Goal: Information Seeking & Learning: Learn about a topic

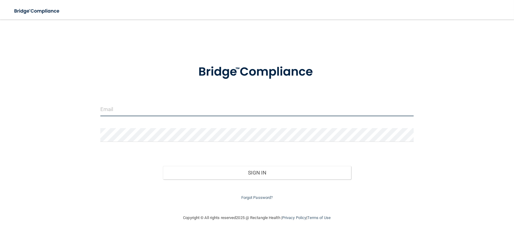
click at [218, 112] on input "email" at bounding box center [256, 109] width 313 height 14
type input "[EMAIL_ADDRESS][DOMAIN_NAME]"
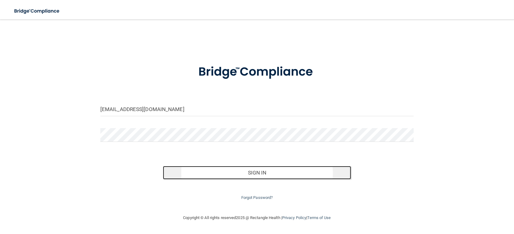
click at [256, 170] on button "Sign In" at bounding box center [257, 172] width 188 height 13
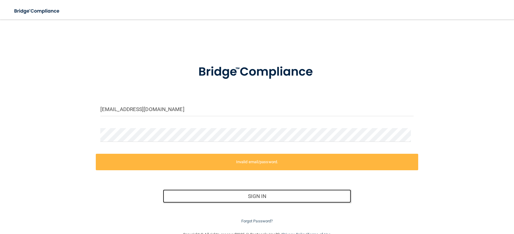
scroll to position [15, 0]
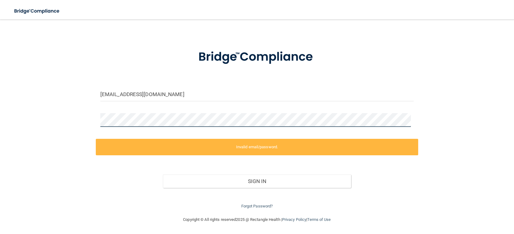
click at [77, 122] on div "onlytoni514@gmail.com Invalid email/password. You don't have permission to acce…" at bounding box center [256, 110] width 489 height 199
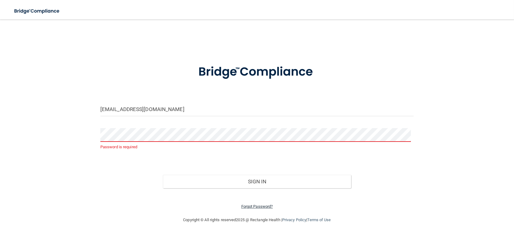
click at [261, 204] on link "Forgot Password?" at bounding box center [257, 206] width 32 height 5
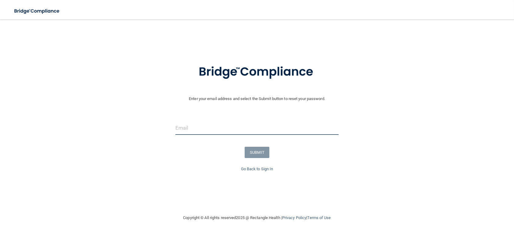
click at [250, 126] on input "email" at bounding box center [256, 128] width 163 height 14
type input "[EMAIL_ADDRESS][DOMAIN_NAME]"
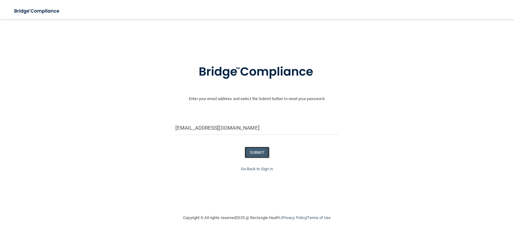
click at [255, 155] on button "SUBMIT" at bounding box center [256, 152] width 25 height 11
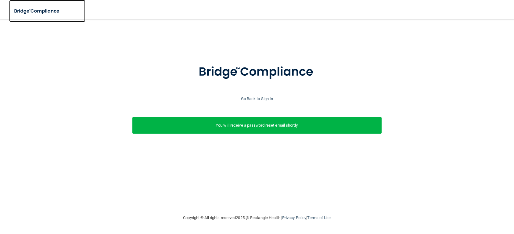
click at [35, 12] on img at bounding box center [37, 11] width 56 height 12
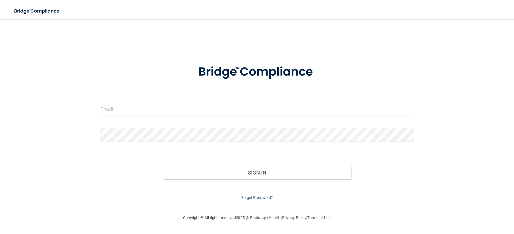
click at [237, 112] on input "email" at bounding box center [256, 109] width 313 height 14
type input "[EMAIL_ADDRESS][DOMAIN_NAME]"
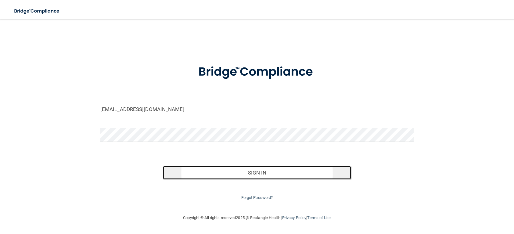
click at [236, 170] on button "Sign In" at bounding box center [257, 172] width 188 height 13
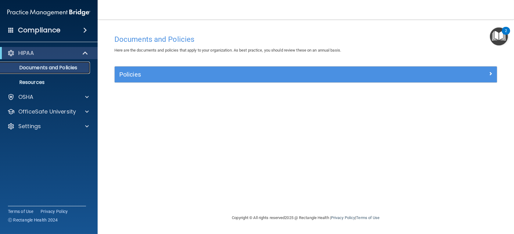
click at [46, 66] on p "Documents and Policies" at bounding box center [45, 68] width 83 height 6
click at [51, 80] on p "Resources" at bounding box center [45, 82] width 83 height 6
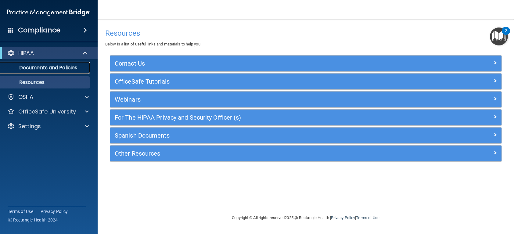
click at [55, 70] on p "Documents and Policies" at bounding box center [45, 68] width 83 height 6
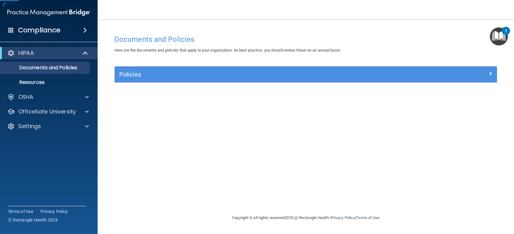
click at [77, 30] on div "Compliance" at bounding box center [49, 29] width 98 height 13
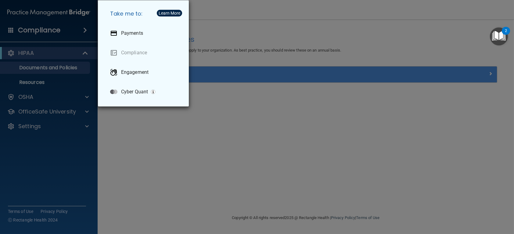
click at [55, 52] on div "Take me to: Payments Compliance Engagement Cyber Quant" at bounding box center [257, 117] width 514 height 234
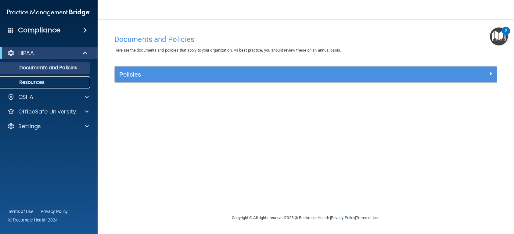
click at [73, 78] on link "Resources" at bounding box center [42, 82] width 96 height 12
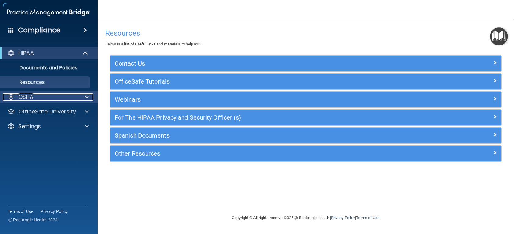
click at [71, 94] on div "OSHA" at bounding box center [41, 96] width 76 height 7
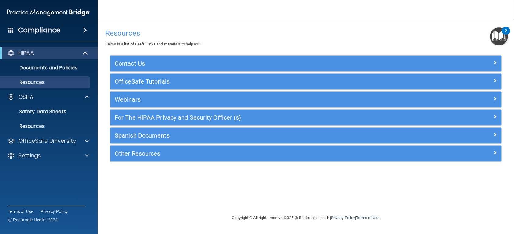
click at [79, 30] on div "Compliance" at bounding box center [49, 29] width 98 height 13
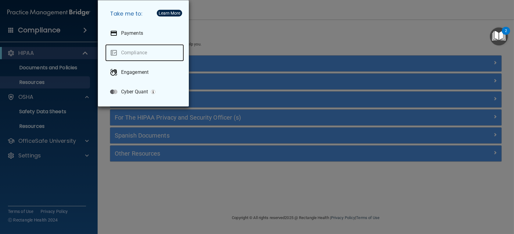
click at [130, 49] on link "Compliance" at bounding box center [144, 52] width 79 height 17
click at [130, 52] on link "Compliance" at bounding box center [144, 52] width 79 height 17
click at [67, 34] on div "Take me to: Payments Compliance Engagement Cyber Quant" at bounding box center [257, 117] width 514 height 234
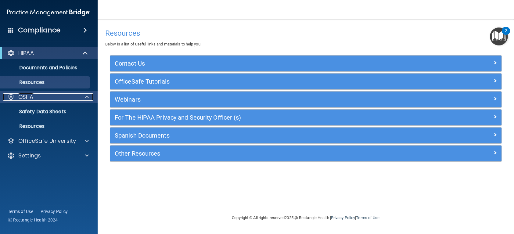
click at [56, 98] on div "OSHA" at bounding box center [41, 96] width 76 height 7
click at [56, 97] on div "OSHA" at bounding box center [41, 96] width 76 height 7
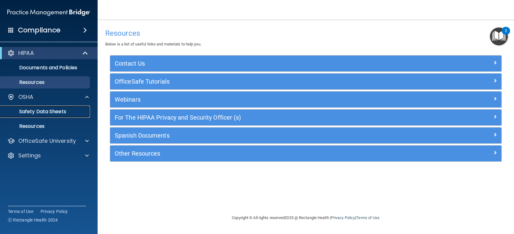
click at [51, 112] on p "Safety Data Sheets" at bounding box center [45, 112] width 83 height 6
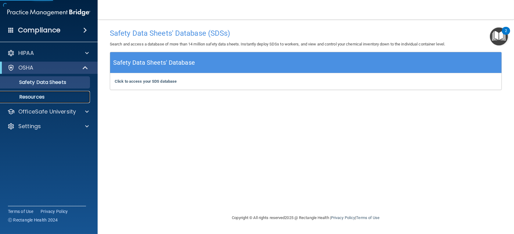
click at [52, 97] on p "Resources" at bounding box center [45, 97] width 83 height 6
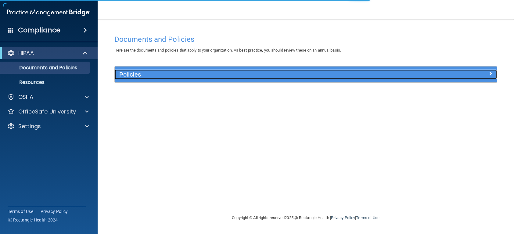
click at [213, 71] on div "Policies" at bounding box center [258, 74] width 287 height 10
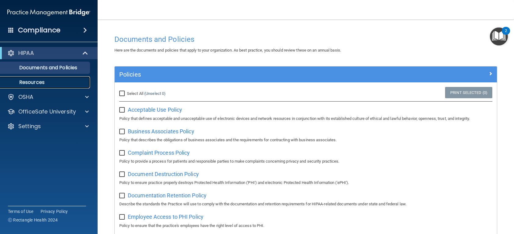
click at [58, 78] on link "Resources" at bounding box center [42, 82] width 96 height 12
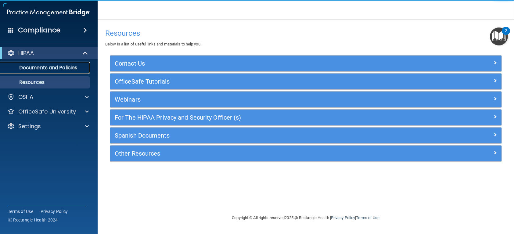
click at [60, 66] on p "Documents and Policies" at bounding box center [45, 68] width 83 height 6
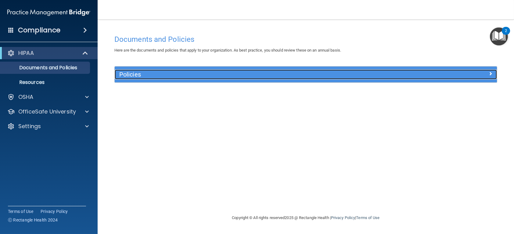
click at [490, 70] on span at bounding box center [490, 73] width 4 height 7
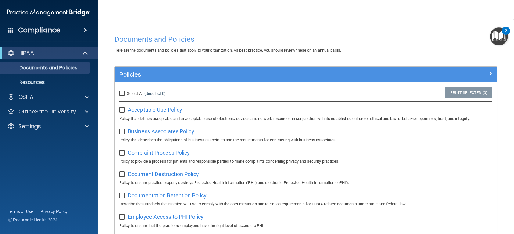
click at [124, 92] on input "Select All (Unselect 0) Unselect All" at bounding box center [122, 93] width 7 height 5
checkbox input "true"
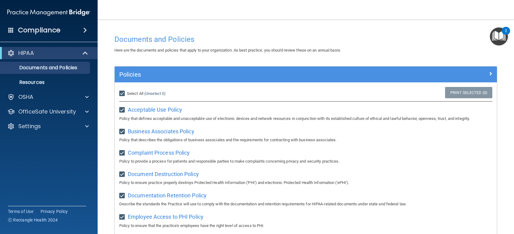
checkbox input "true"
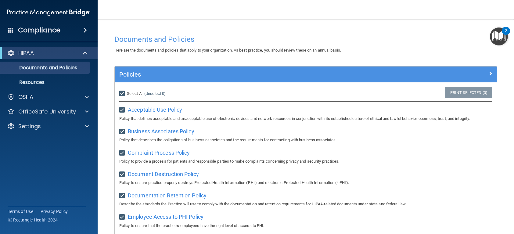
checkbox input "true"
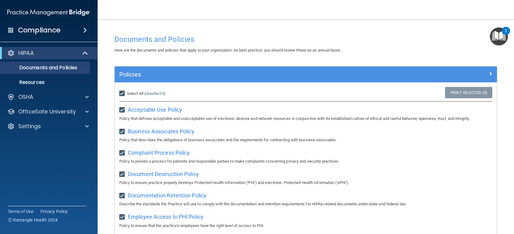
checkbox input "true"
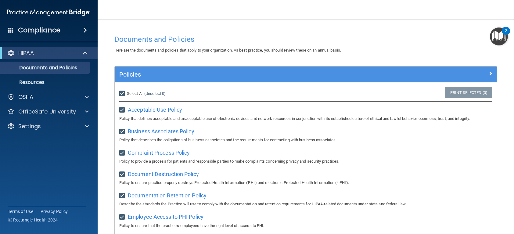
checkbox input "true"
click at [83, 31] on span at bounding box center [85, 30] width 4 height 7
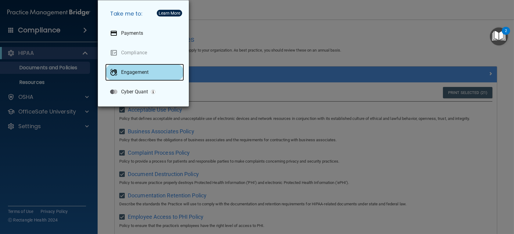
click at [134, 74] on p "Engagement" at bounding box center [134, 72] width 27 height 6
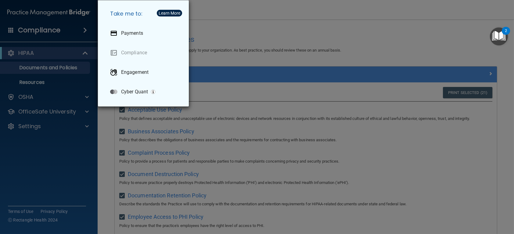
click at [228, 20] on div "Take me to: Payments Compliance Engagement Cyber Quant" at bounding box center [257, 117] width 514 height 234
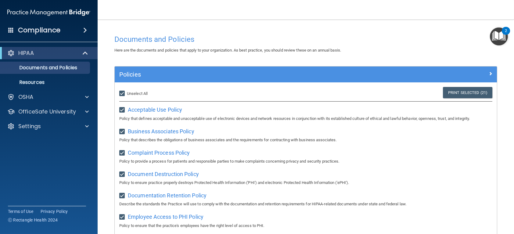
click at [503, 35] on img "Open Resource Center, 2 new notifications" at bounding box center [499, 36] width 18 height 18
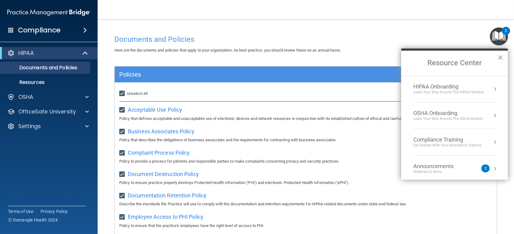
click at [445, 143] on div "Get Started with your mandatory training" at bounding box center [447, 145] width 68 height 5
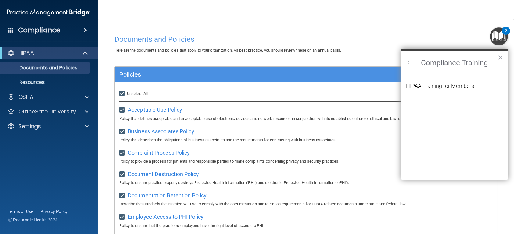
click at [437, 85] on div "HIPAA Training for Members" at bounding box center [440, 85] width 68 height 5
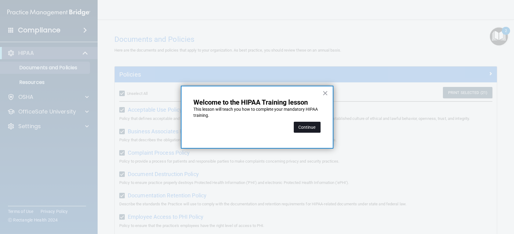
click at [310, 127] on button "Continue" at bounding box center [307, 127] width 27 height 11
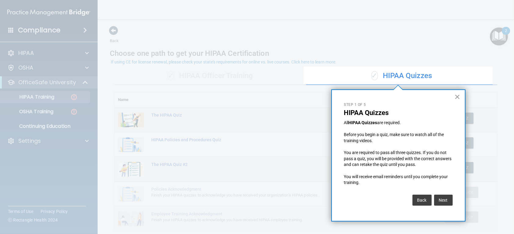
click at [457, 95] on button "×" at bounding box center [457, 97] width 6 height 10
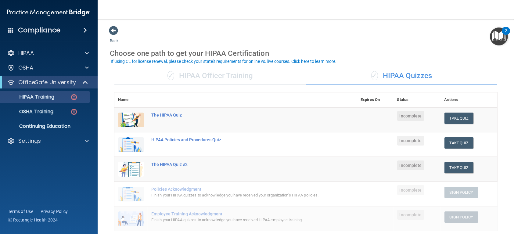
scroll to position [30, 0]
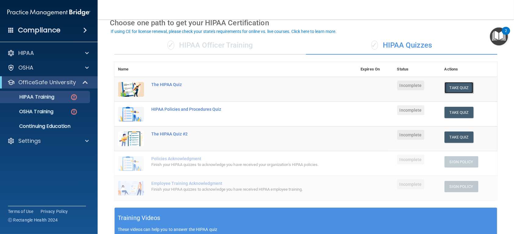
click at [456, 88] on button "Take Quiz" at bounding box center [458, 87] width 29 height 11
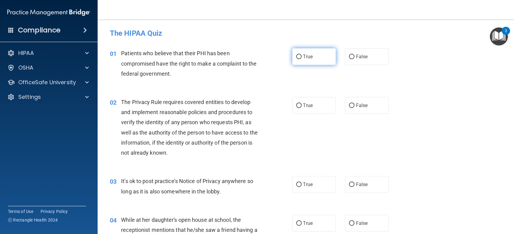
click at [297, 57] on input "True" at bounding box center [298, 57] width 5 height 5
radio input "true"
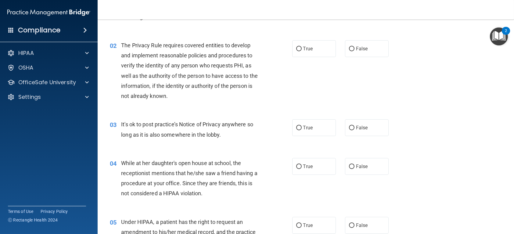
scroll to position [61, 0]
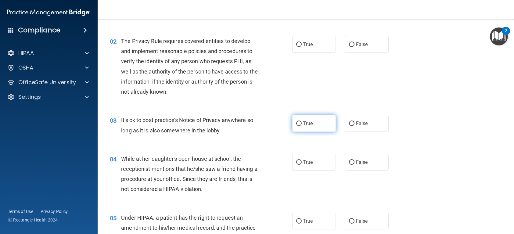
click at [309, 123] on span "True" at bounding box center [307, 123] width 9 height 6
click at [301, 123] on input "True" at bounding box center [298, 123] width 5 height 5
radio input "true"
click at [357, 161] on span "False" at bounding box center [362, 162] width 12 height 6
click at [354, 161] on input "False" at bounding box center [351, 162] width 5 height 5
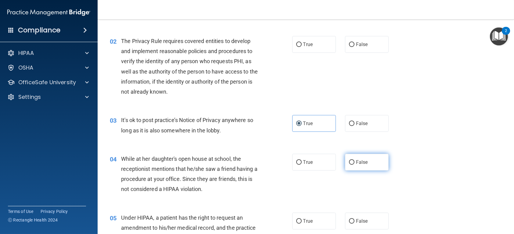
radio input "true"
click at [305, 47] on span "True" at bounding box center [307, 44] width 9 height 6
click at [301, 47] on input "True" at bounding box center [298, 44] width 5 height 5
radio input "true"
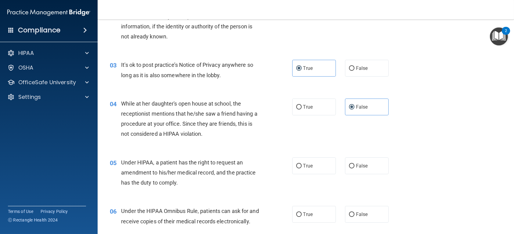
scroll to position [152, 0]
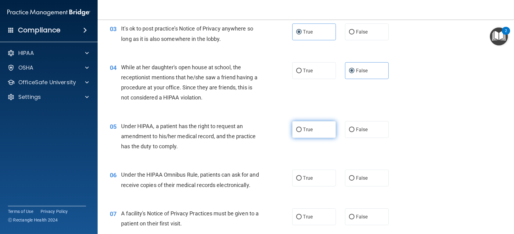
click at [298, 132] on label "True" at bounding box center [314, 129] width 44 height 17
click at [298, 132] on input "True" at bounding box center [298, 129] width 5 height 5
radio input "true"
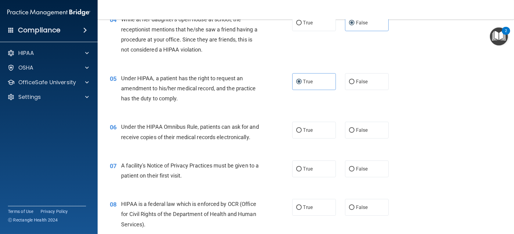
scroll to position [213, 0]
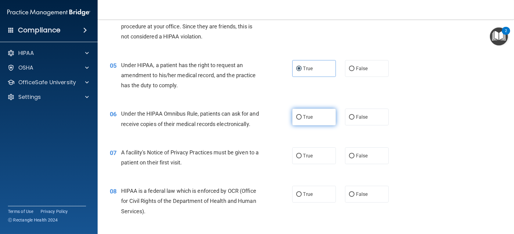
click at [311, 118] on label "True" at bounding box center [314, 117] width 44 height 17
click at [301, 118] on input "True" at bounding box center [298, 117] width 5 height 5
radio input "true"
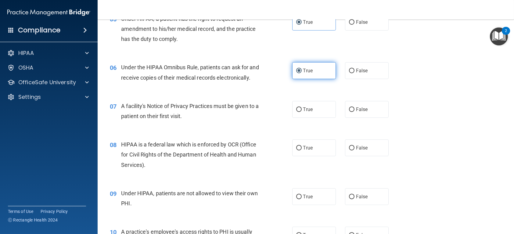
scroll to position [274, 0]
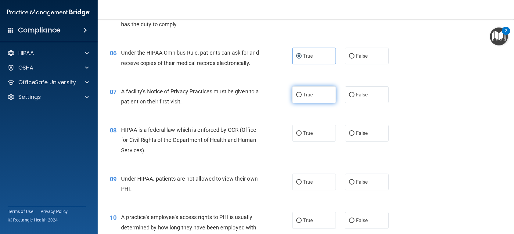
click at [303, 98] on span "True" at bounding box center [307, 95] width 9 height 6
click at [301, 97] on input "True" at bounding box center [298, 95] width 5 height 5
radio input "true"
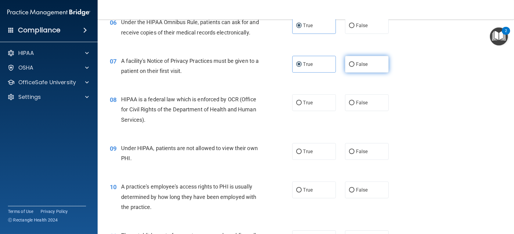
click at [364, 67] on span "False" at bounding box center [362, 64] width 12 height 6
click at [354, 67] on input "False" at bounding box center [351, 64] width 5 height 5
radio input "true"
click at [313, 73] on label "True" at bounding box center [314, 64] width 44 height 17
click at [301, 67] on input "True" at bounding box center [298, 64] width 5 height 5
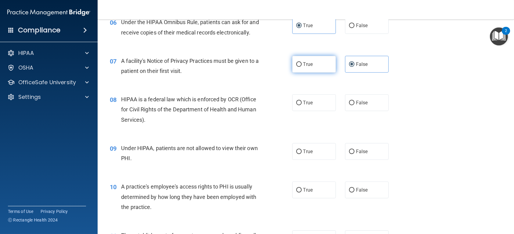
radio input "true"
radio input "false"
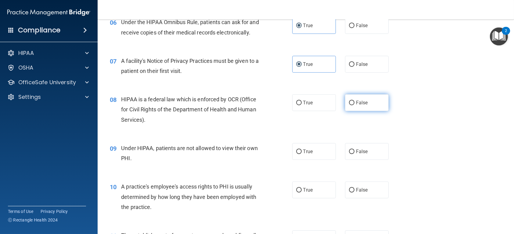
click at [350, 105] on input "False" at bounding box center [351, 103] width 5 height 5
radio input "true"
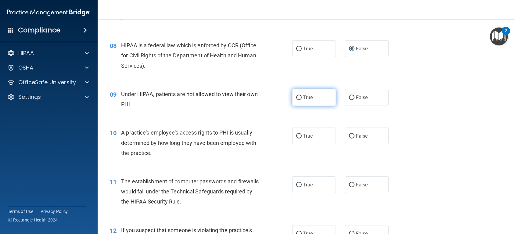
scroll to position [366, 0]
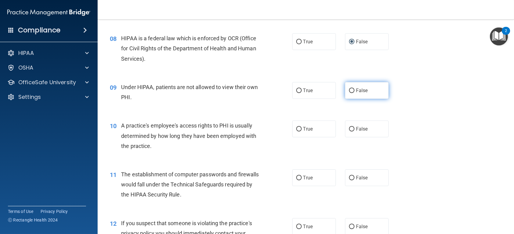
click at [358, 93] on span "False" at bounding box center [362, 90] width 12 height 6
click at [354, 93] on input "False" at bounding box center [351, 90] width 5 height 5
radio input "true"
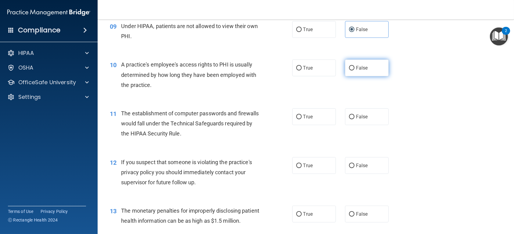
click at [367, 76] on label "False" at bounding box center [367, 67] width 44 height 17
click at [354, 70] on input "False" at bounding box center [351, 68] width 5 height 5
radio input "true"
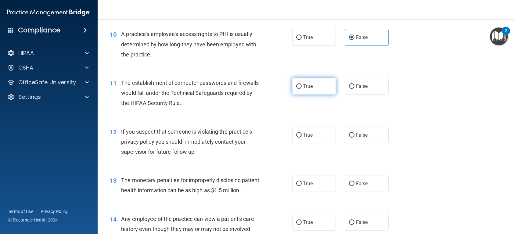
click at [308, 89] on span "True" at bounding box center [307, 86] width 9 height 6
click at [301, 89] on input "True" at bounding box center [298, 86] width 5 height 5
radio input "true"
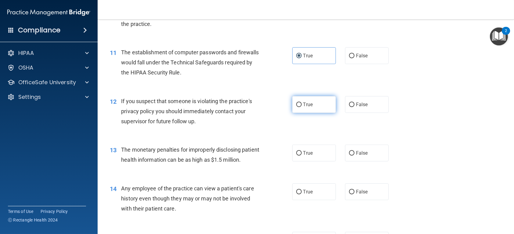
click at [310, 113] on label "True" at bounding box center [314, 104] width 44 height 17
click at [301, 107] on input "True" at bounding box center [298, 104] width 5 height 5
radio input "true"
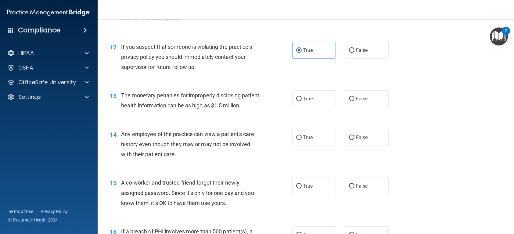
scroll to position [549, 0]
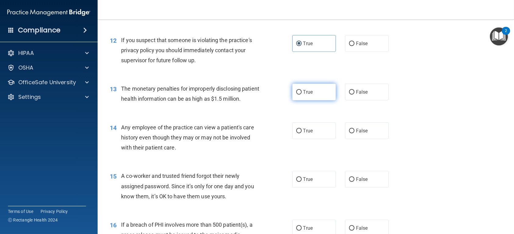
click at [312, 100] on label "True" at bounding box center [314, 92] width 44 height 17
click at [301, 94] on input "True" at bounding box center [298, 92] width 5 height 5
radio input "true"
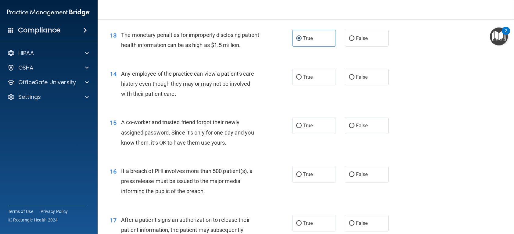
scroll to position [610, 0]
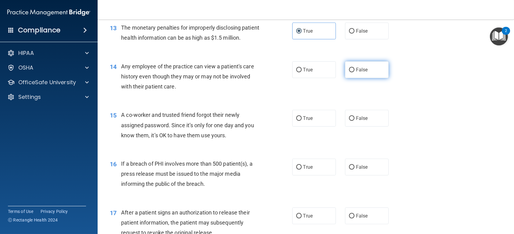
click at [356, 73] on span "False" at bounding box center [362, 70] width 12 height 6
click at [354, 72] on input "False" at bounding box center [351, 70] width 5 height 5
radio input "true"
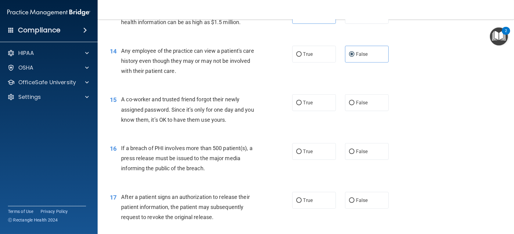
scroll to position [640, 0]
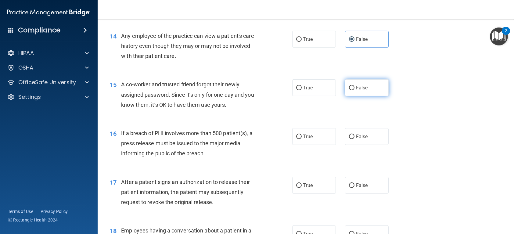
click at [366, 96] on label "False" at bounding box center [367, 87] width 44 height 17
click at [354, 90] on input "False" at bounding box center [351, 88] width 5 height 5
radio input "true"
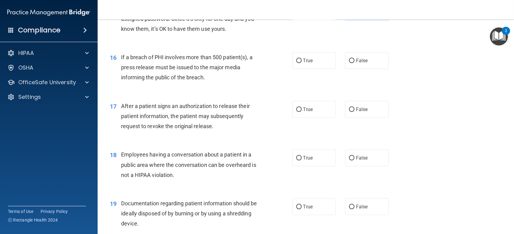
scroll to position [732, 0]
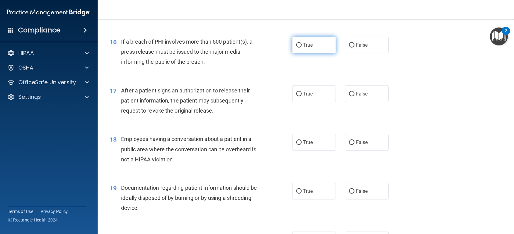
click at [308, 53] on label "True" at bounding box center [314, 45] width 44 height 17
click at [301, 48] on input "True" at bounding box center [298, 45] width 5 height 5
radio input "true"
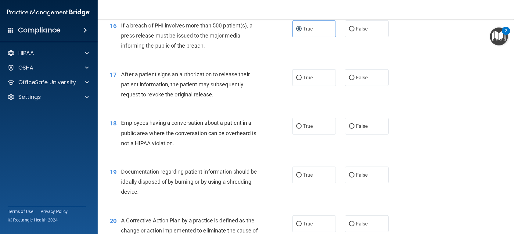
scroll to position [762, 0]
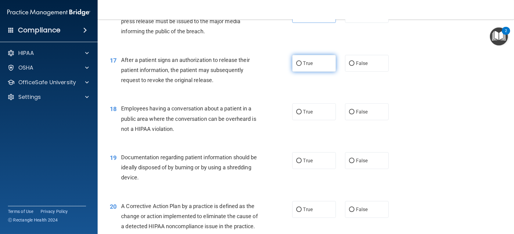
click at [299, 66] on input "True" at bounding box center [298, 63] width 5 height 5
radio input "true"
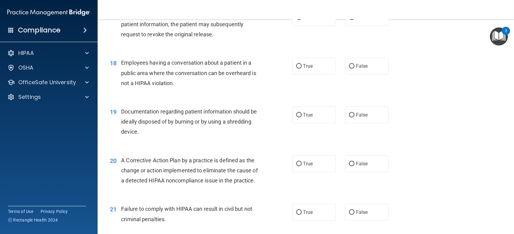
scroll to position [823, 0]
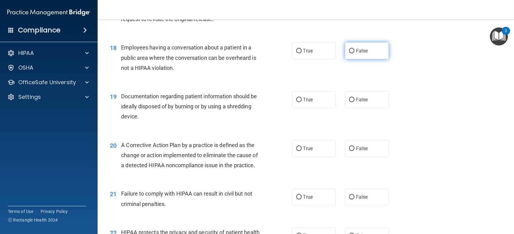
click at [361, 54] on span "False" at bounding box center [362, 51] width 12 height 6
click at [354, 53] on input "False" at bounding box center [351, 51] width 5 height 5
radio input "true"
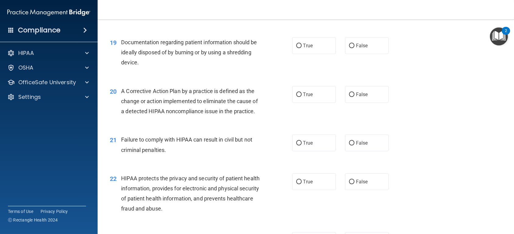
scroll to position [884, 0]
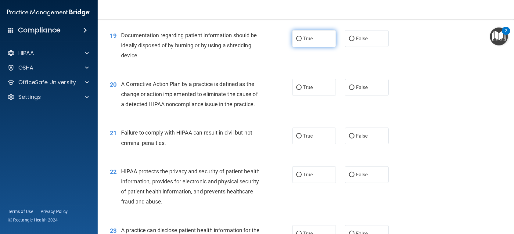
click at [318, 47] on label "True" at bounding box center [314, 38] width 44 height 17
click at [301, 41] on input "True" at bounding box center [298, 39] width 5 height 5
radio input "true"
drag, startPoint x: 336, startPoint y: 71, endPoint x: 348, endPoint y: 66, distance: 12.6
click at [337, 71] on div "19 Documentation regarding patient information should be ideally disposed of by…" at bounding box center [305, 47] width 401 height 49
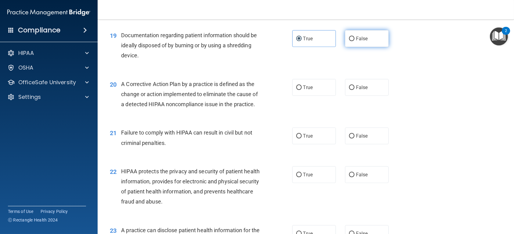
click at [357, 41] on span "False" at bounding box center [362, 39] width 12 height 6
click at [354, 41] on input "False" at bounding box center [351, 39] width 5 height 5
radio input "true"
click at [313, 47] on label "True" at bounding box center [314, 38] width 44 height 17
click at [301, 41] on input "True" at bounding box center [298, 39] width 5 height 5
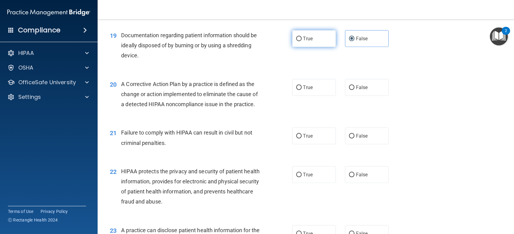
radio input "true"
radio input "false"
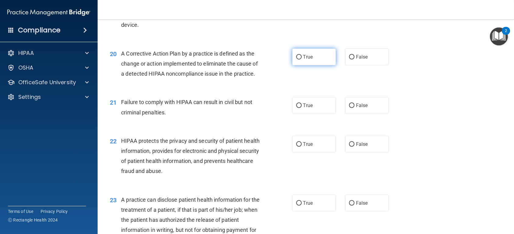
click at [314, 65] on label "True" at bounding box center [314, 56] width 44 height 17
click at [301, 59] on input "True" at bounding box center [298, 57] width 5 height 5
radio input "true"
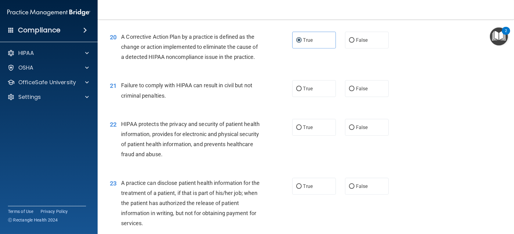
scroll to position [945, 0]
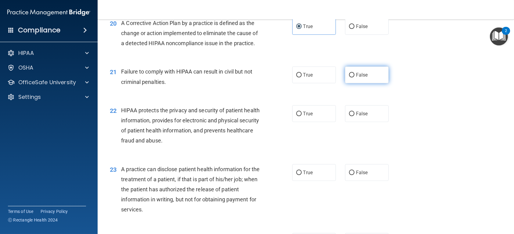
click at [360, 78] on span "False" at bounding box center [362, 75] width 12 height 6
click at [354, 77] on input "False" at bounding box center [351, 75] width 5 height 5
radio input "true"
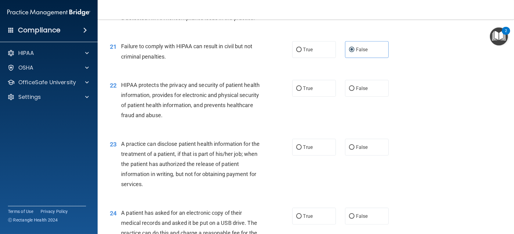
scroll to position [970, 0]
click at [303, 96] on label "True" at bounding box center [314, 88] width 44 height 17
click at [301, 91] on input "True" at bounding box center [298, 88] width 5 height 5
radio input "true"
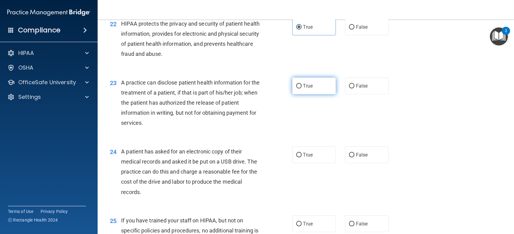
click at [296, 88] on input "True" at bounding box center [298, 86] width 5 height 5
radio input "true"
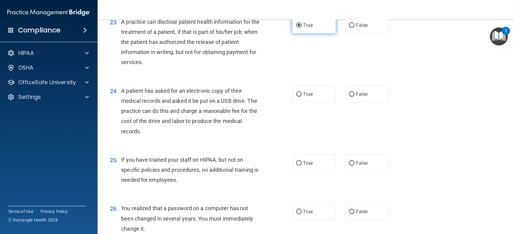
scroll to position [1092, 0]
click at [359, 97] on span "False" at bounding box center [362, 94] width 12 height 6
click at [354, 96] on input "False" at bounding box center [351, 94] width 5 height 5
radio input "true"
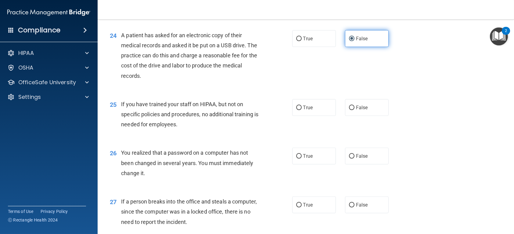
scroll to position [1153, 0]
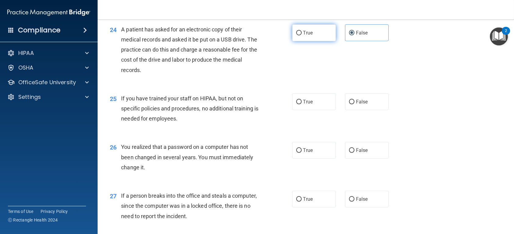
click at [309, 41] on label "True" at bounding box center [314, 32] width 44 height 17
click at [301, 35] on input "True" at bounding box center [298, 33] width 5 height 5
radio input "true"
radio input "false"
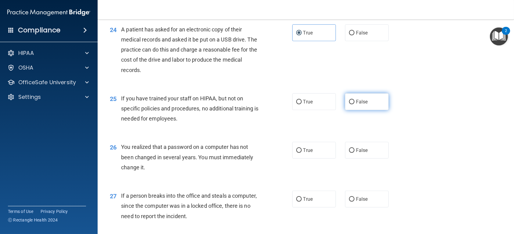
click at [366, 110] on label "False" at bounding box center [367, 101] width 44 height 17
click at [354, 104] on input "False" at bounding box center [351, 102] width 5 height 5
radio input "true"
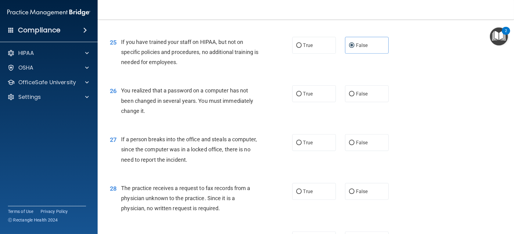
scroll to position [1214, 0]
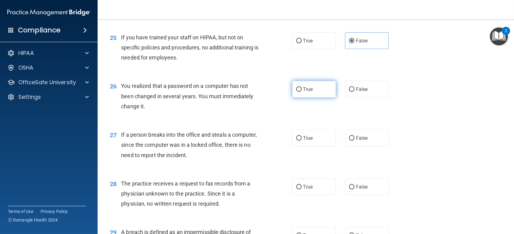
click at [324, 98] on label "True" at bounding box center [314, 89] width 44 height 17
click at [301, 92] on input "True" at bounding box center [298, 89] width 5 height 5
radio input "true"
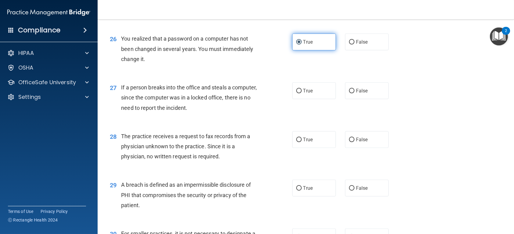
scroll to position [1275, 0]
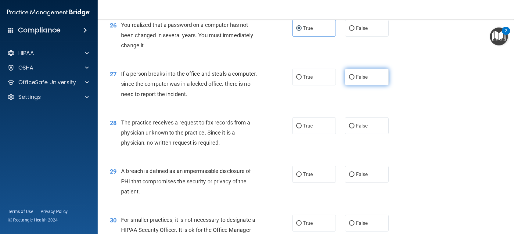
click at [351, 80] on input "False" at bounding box center [351, 77] width 5 height 5
radio input "true"
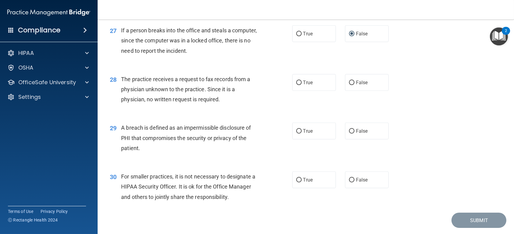
scroll to position [1336, 0]
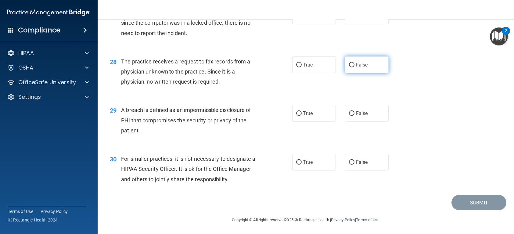
click at [358, 68] on span "False" at bounding box center [362, 65] width 12 height 6
click at [354, 67] on input "False" at bounding box center [351, 65] width 5 height 5
radio input "true"
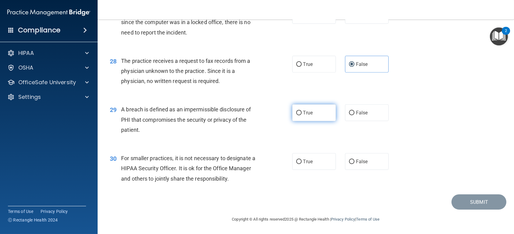
click at [308, 113] on span "True" at bounding box center [307, 113] width 9 height 6
click at [301, 113] on input "True" at bounding box center [298, 113] width 5 height 5
radio input "true"
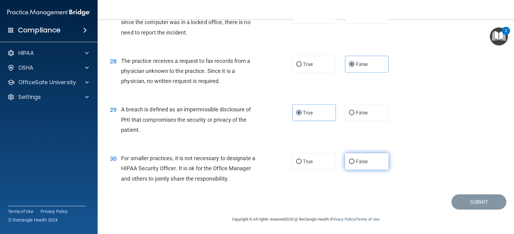
click at [371, 164] on label "False" at bounding box center [367, 161] width 44 height 17
click at [354, 164] on input "False" at bounding box center [351, 161] width 5 height 5
radio input "true"
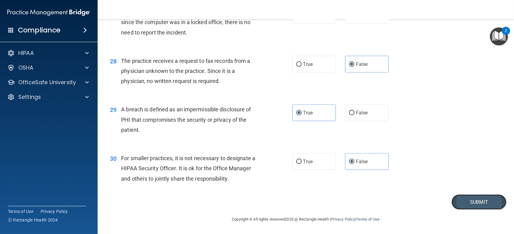
click at [469, 198] on button "Submit" at bounding box center [478, 202] width 55 height 16
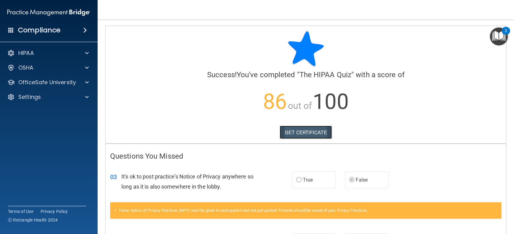
click at [311, 132] on link "GET CERTIFICATE" at bounding box center [306, 132] width 52 height 13
click at [91, 51] on div at bounding box center [85, 52] width 15 height 7
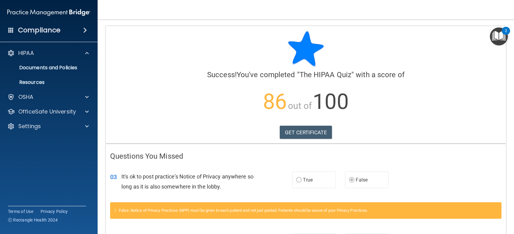
click at [87, 34] on div "Compliance" at bounding box center [49, 29] width 98 height 13
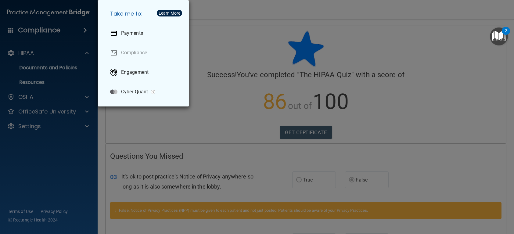
drag, startPoint x: 325, startPoint y: 35, endPoint x: 404, endPoint y: 19, distance: 80.3
click at [325, 34] on div "Take me to: Payments Compliance Engagement Cyber Quant" at bounding box center [257, 117] width 514 height 234
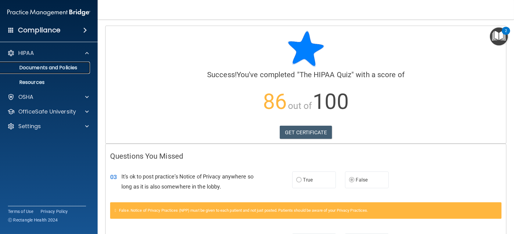
click at [61, 71] on link "Documents and Policies" at bounding box center [42, 68] width 96 height 12
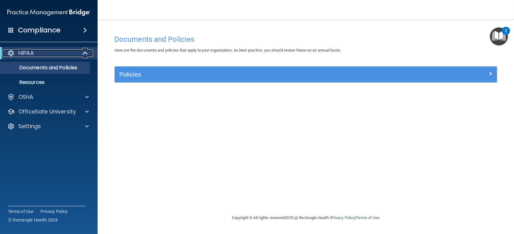
click at [84, 52] on span at bounding box center [85, 52] width 5 height 7
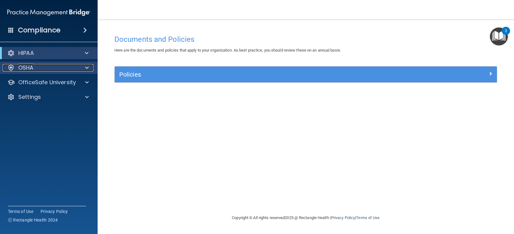
drag, startPoint x: 77, startPoint y: 67, endPoint x: 86, endPoint y: 68, distance: 9.5
click at [77, 67] on div "OSHA" at bounding box center [41, 67] width 76 height 7
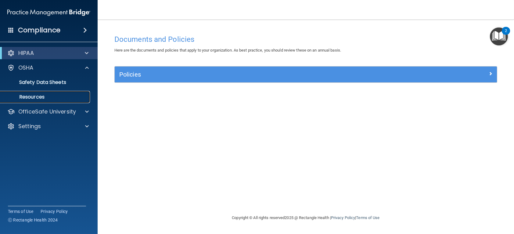
click at [71, 96] on p "Resources" at bounding box center [45, 97] width 83 height 6
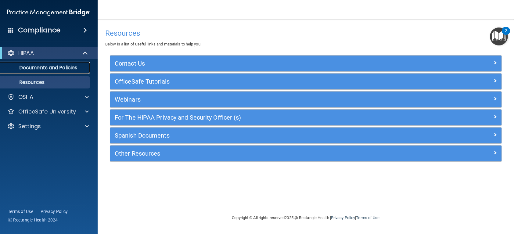
click at [71, 66] on p "Documents and Policies" at bounding box center [45, 68] width 83 height 6
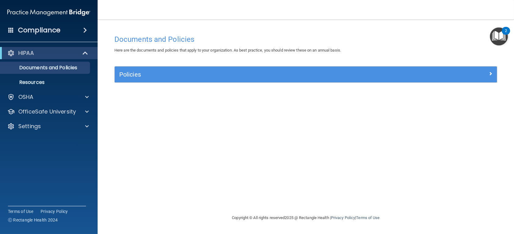
click at [83, 31] on span at bounding box center [85, 30] width 4 height 7
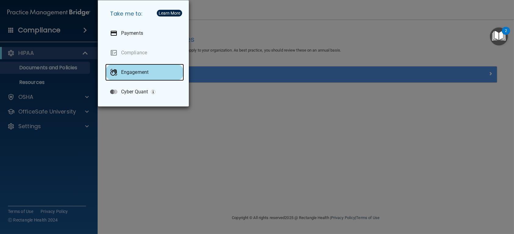
click at [126, 73] on p "Engagement" at bounding box center [134, 72] width 27 height 6
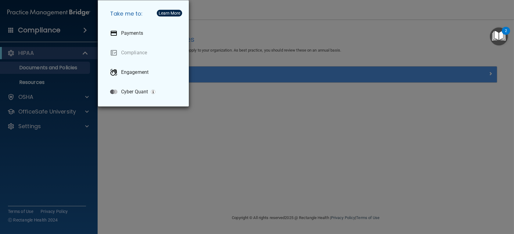
click at [298, 102] on div "Take me to: Payments Compliance Engagement Cyber Quant" at bounding box center [257, 117] width 514 height 234
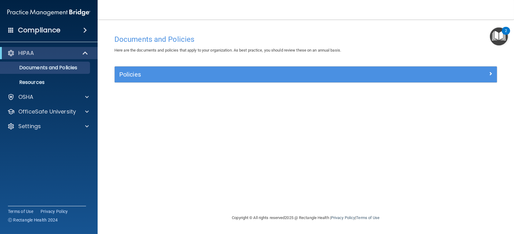
click at [83, 29] on span at bounding box center [85, 30] width 4 height 7
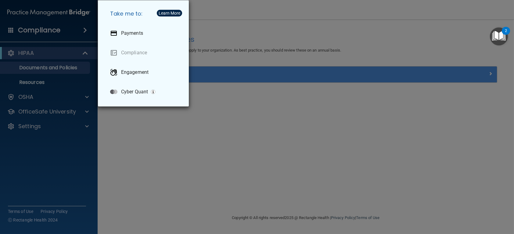
click at [56, 69] on div "Take me to: Payments Compliance Engagement Cyber Quant" at bounding box center [257, 117] width 514 height 234
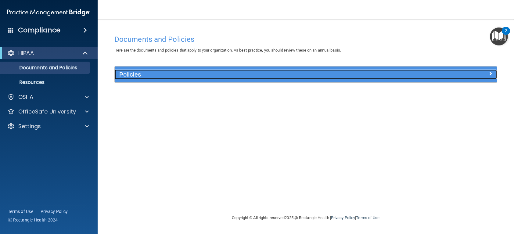
click at [490, 73] on span at bounding box center [490, 73] width 4 height 7
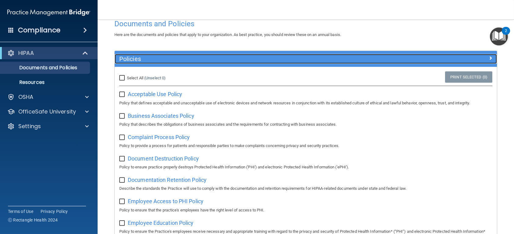
scroll to position [30, 0]
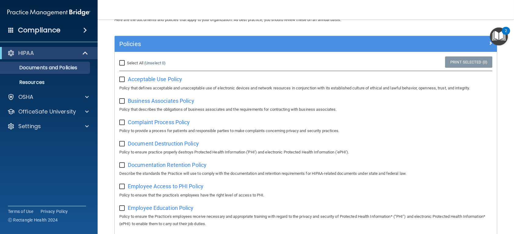
click at [119, 62] on input "Select All (Unselect 0) Unselect All" at bounding box center [122, 63] width 7 height 5
checkbox input "true"
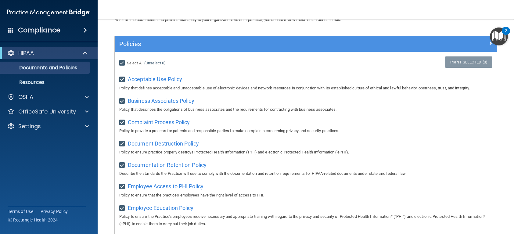
checkbox input "true"
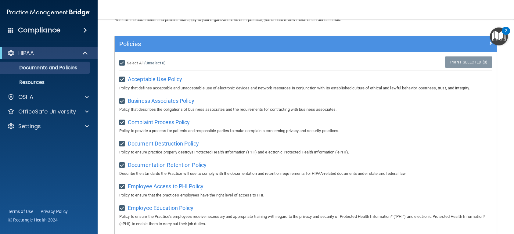
checkbox input "true"
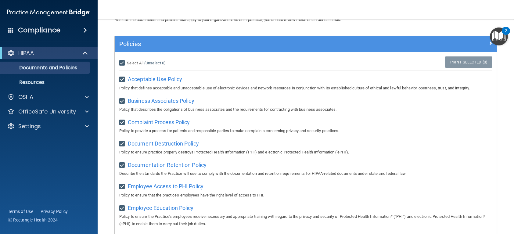
checkbox input "true"
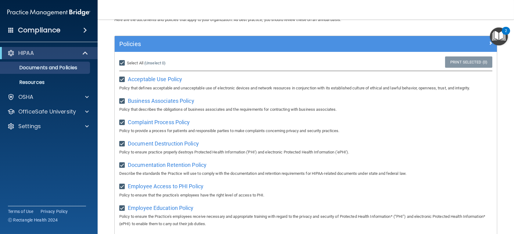
checkbox input "true"
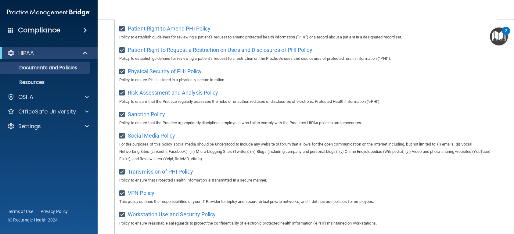
scroll to position [263, 0]
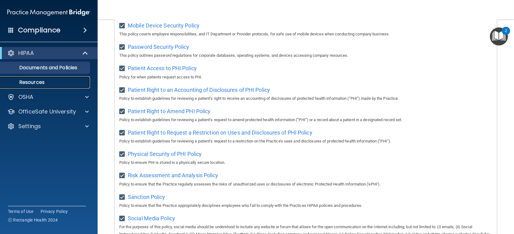
click at [52, 81] on p "Resources" at bounding box center [45, 82] width 83 height 6
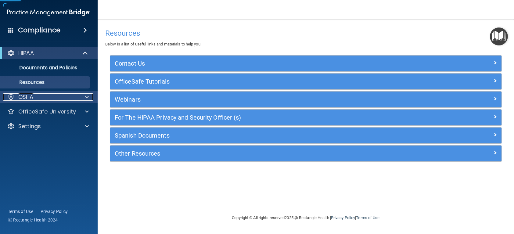
click at [53, 97] on div "OSHA" at bounding box center [41, 96] width 76 height 7
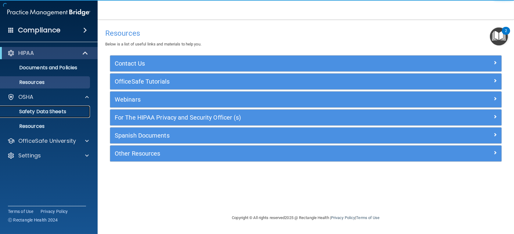
click at [57, 109] on p "Safety Data Sheets" at bounding box center [45, 112] width 83 height 6
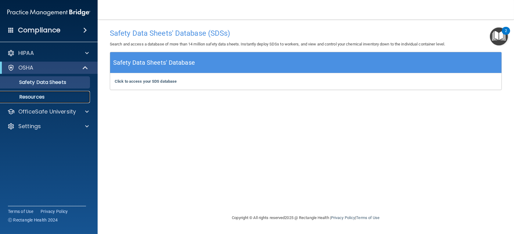
click at [32, 97] on p "Resources" at bounding box center [45, 97] width 83 height 6
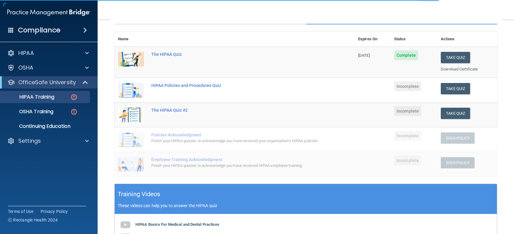
scroll to position [61, 0]
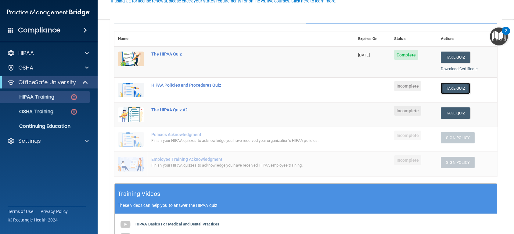
click at [447, 87] on button "Take Quiz" at bounding box center [454, 88] width 29 height 11
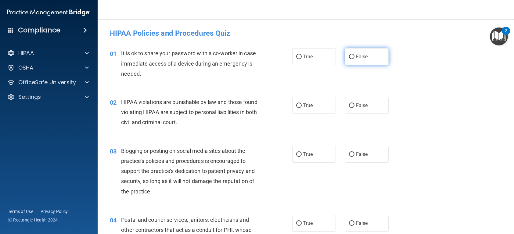
click at [362, 51] on label "False" at bounding box center [367, 56] width 44 height 17
click at [354, 55] on input "False" at bounding box center [351, 57] width 5 height 5
radio input "true"
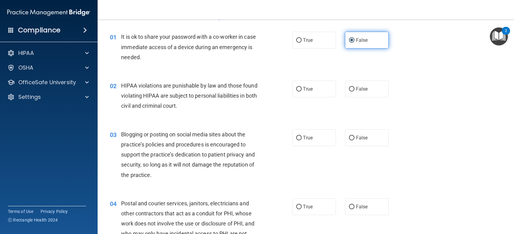
scroll to position [30, 0]
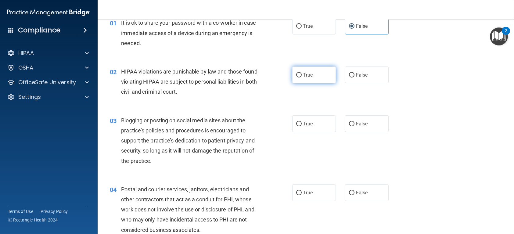
click at [296, 77] on input "True" at bounding box center [298, 75] width 5 height 5
radio input "true"
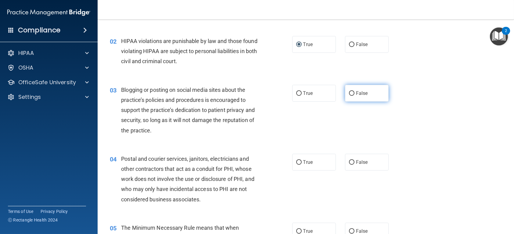
click at [356, 93] on span "False" at bounding box center [362, 93] width 12 height 6
click at [353, 93] on input "False" at bounding box center [351, 93] width 5 height 5
radio input "true"
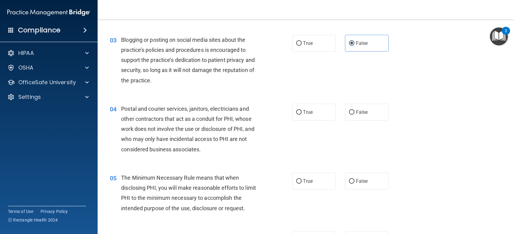
scroll to position [122, 0]
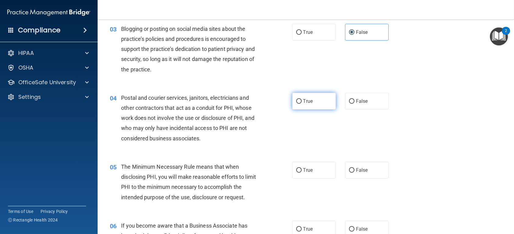
click at [303, 105] on label "True" at bounding box center [314, 101] width 44 height 17
click at [301, 104] on input "True" at bounding box center [298, 101] width 5 height 5
radio input "true"
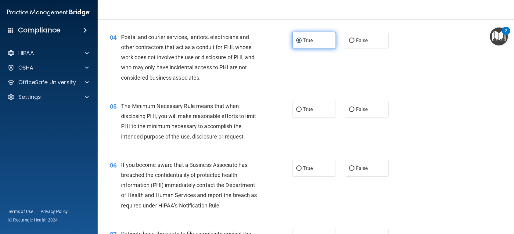
scroll to position [183, 0]
click at [311, 106] on label "True" at bounding box center [314, 109] width 44 height 17
click at [301, 107] on input "True" at bounding box center [298, 109] width 5 height 5
radio input "true"
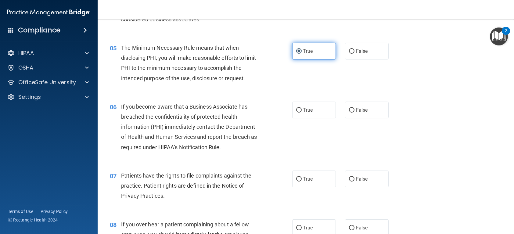
scroll to position [244, 0]
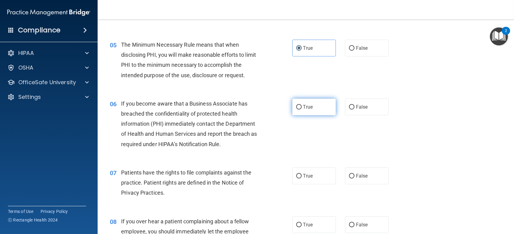
click at [305, 111] on label "True" at bounding box center [314, 106] width 44 height 17
click at [301, 109] on input "True" at bounding box center [298, 107] width 5 height 5
radio input "true"
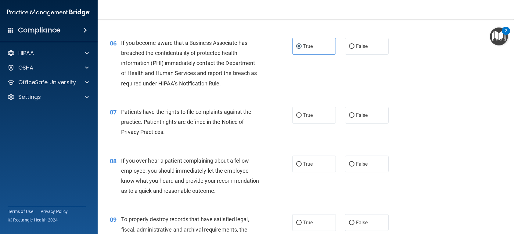
scroll to position [305, 0]
click at [303, 119] on label "True" at bounding box center [314, 114] width 44 height 17
click at [301, 117] on input "True" at bounding box center [298, 115] width 5 height 5
radio input "true"
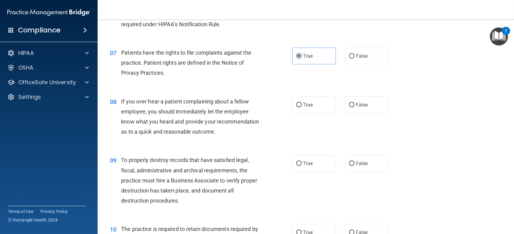
scroll to position [366, 0]
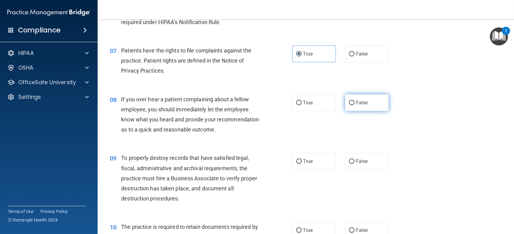
click at [357, 103] on span "False" at bounding box center [362, 103] width 12 height 6
click at [354, 103] on input "False" at bounding box center [351, 103] width 5 height 5
radio input "true"
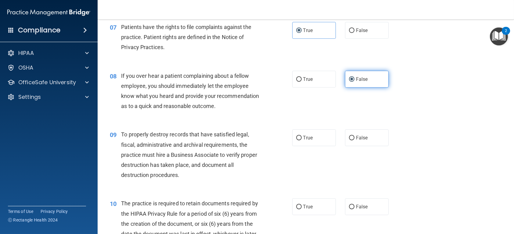
scroll to position [427, 0]
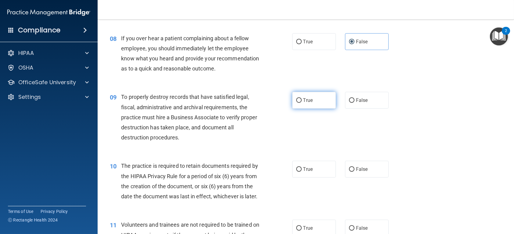
click at [298, 103] on input "True" at bounding box center [298, 100] width 5 height 5
radio input "true"
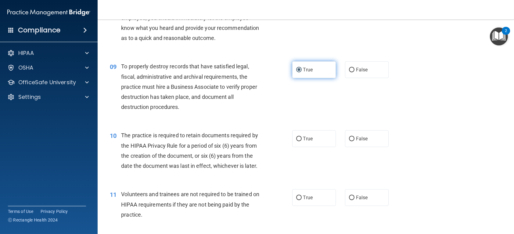
scroll to position [488, 0]
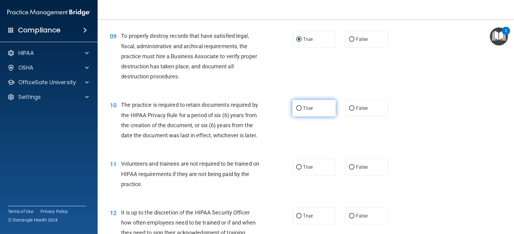
click at [299, 116] on label "True" at bounding box center [314, 108] width 44 height 17
click at [299, 111] on input "True" at bounding box center [298, 108] width 5 height 5
radio input "true"
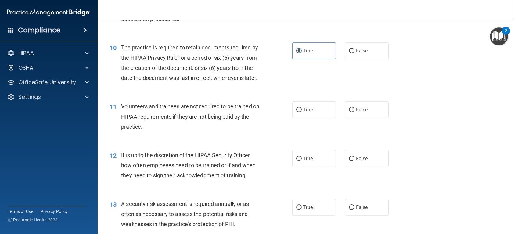
scroll to position [549, 0]
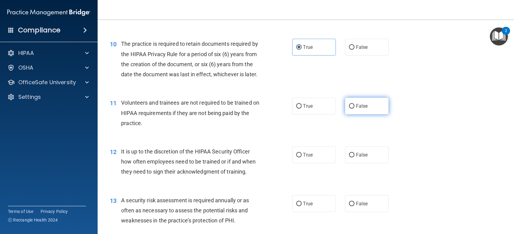
click at [358, 109] on span "False" at bounding box center [362, 106] width 12 height 6
click at [354, 109] on input "False" at bounding box center [351, 106] width 5 height 5
radio input "true"
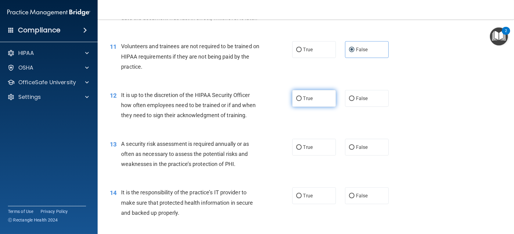
scroll to position [610, 0]
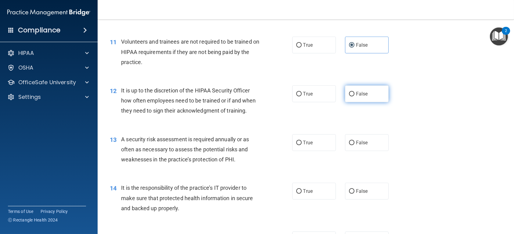
click at [359, 97] on span "False" at bounding box center [362, 94] width 12 height 6
click at [354, 96] on input "False" at bounding box center [351, 94] width 5 height 5
radio input "true"
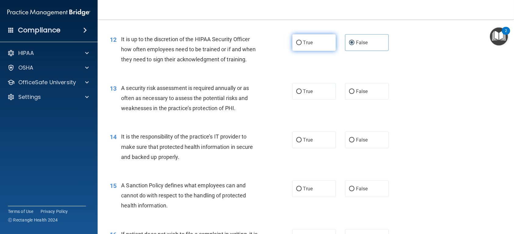
scroll to position [671, 0]
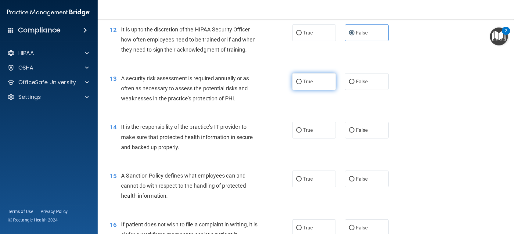
click at [315, 90] on label "True" at bounding box center [314, 81] width 44 height 17
click at [301, 84] on input "True" at bounding box center [298, 82] width 5 height 5
radio input "true"
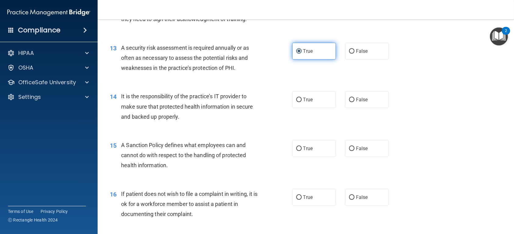
scroll to position [732, 0]
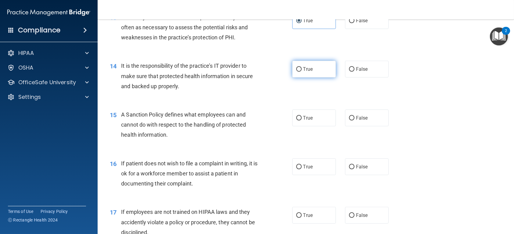
click at [294, 77] on label "True" at bounding box center [314, 69] width 44 height 17
click at [296, 72] on input "True" at bounding box center [298, 69] width 5 height 5
radio input "true"
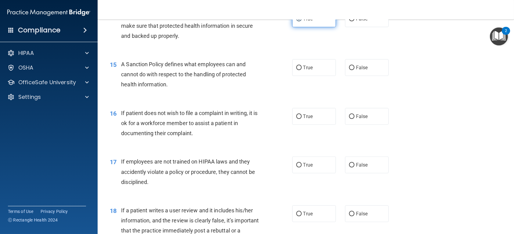
scroll to position [792, 0]
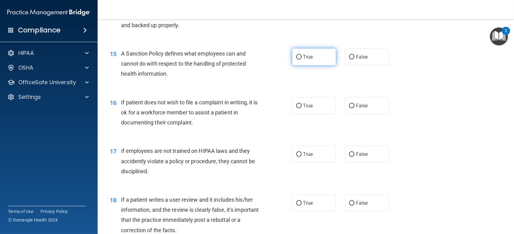
click at [316, 65] on label "True" at bounding box center [314, 56] width 44 height 17
click at [301, 59] on input "True" at bounding box center [298, 57] width 5 height 5
radio input "true"
click at [362, 109] on span "False" at bounding box center [362, 106] width 12 height 6
click at [354, 108] on input "False" at bounding box center [351, 106] width 5 height 5
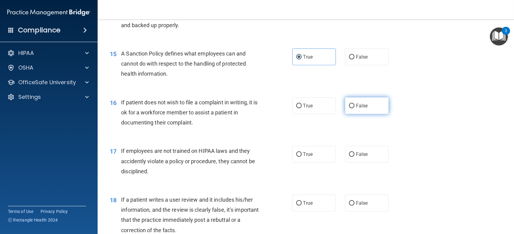
radio input "true"
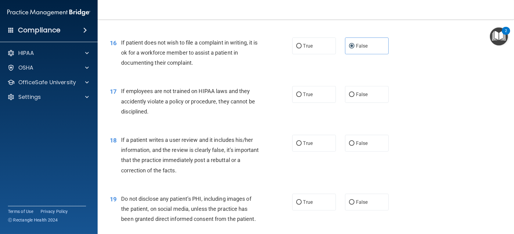
scroll to position [853, 0]
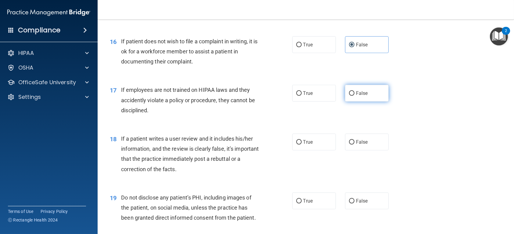
click at [356, 96] on span "False" at bounding box center [362, 93] width 12 height 6
click at [354, 96] on input "False" at bounding box center [351, 93] width 5 height 5
radio input "true"
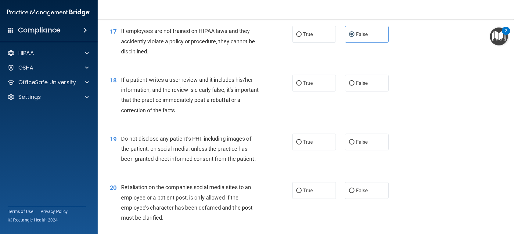
scroll to position [914, 0]
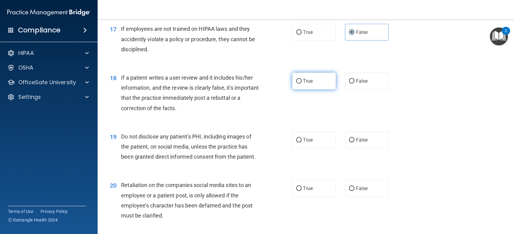
click at [298, 84] on input "True" at bounding box center [298, 81] width 5 height 5
radio input "true"
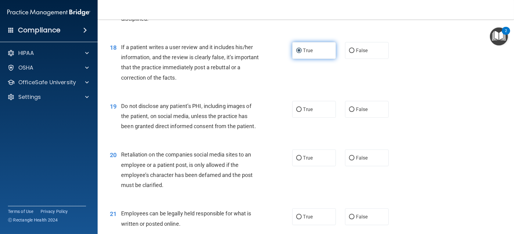
scroll to position [975, 0]
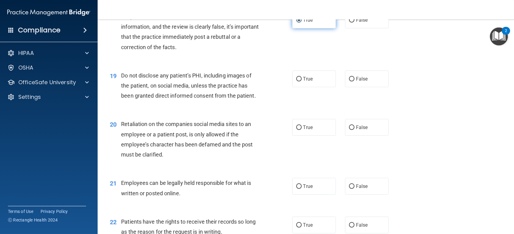
click at [298, 87] on label "True" at bounding box center [314, 78] width 44 height 17
click at [298, 81] on input "True" at bounding box center [298, 79] width 5 height 5
radio input "true"
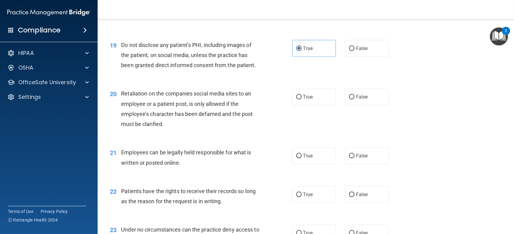
scroll to position [1036, 0]
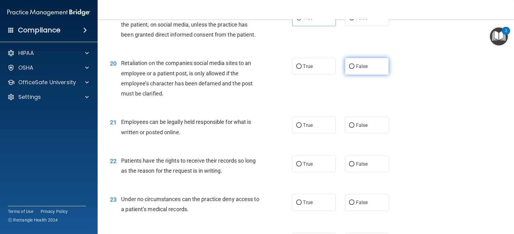
click at [358, 69] on span "False" at bounding box center [362, 66] width 12 height 6
click at [354, 69] on input "False" at bounding box center [351, 66] width 5 height 5
radio input "true"
click at [305, 69] on span "True" at bounding box center [307, 66] width 9 height 6
click at [301, 69] on input "True" at bounding box center [298, 66] width 5 height 5
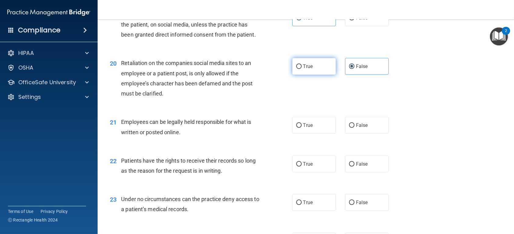
radio input "true"
click at [367, 75] on label "False" at bounding box center [367, 66] width 44 height 17
click at [354, 69] on input "False" at bounding box center [351, 66] width 5 height 5
radio input "true"
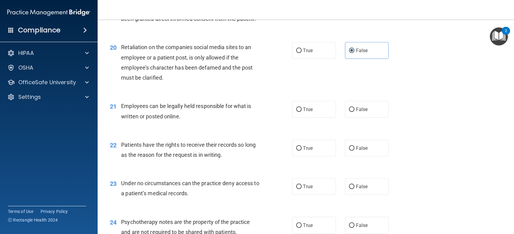
scroll to position [1097, 0]
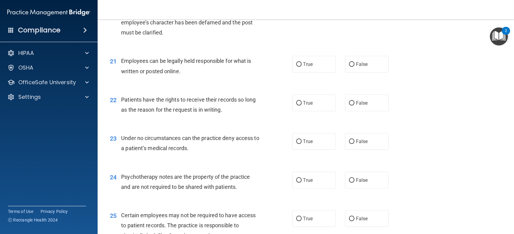
click at [308, 14] on label "True" at bounding box center [314, 5] width 44 height 17
click at [301, 8] on input "True" at bounding box center [298, 5] width 5 height 5
radio input "true"
radio input "false"
click at [299, 73] on label "True" at bounding box center [314, 64] width 44 height 17
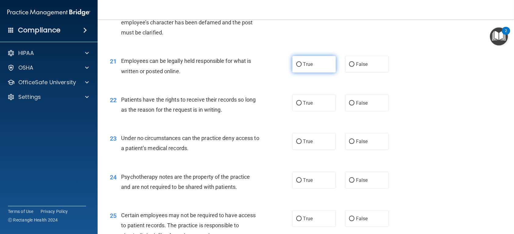
click at [299, 67] on input "True" at bounding box center [298, 64] width 5 height 5
radio input "true"
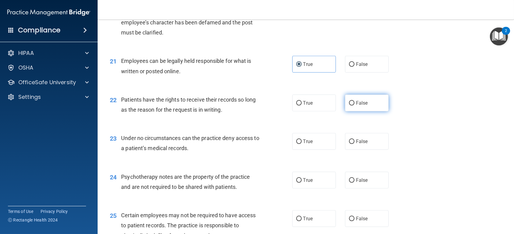
click at [357, 111] on label "False" at bounding box center [367, 102] width 44 height 17
click at [354, 105] on input "False" at bounding box center [351, 103] width 5 height 5
radio input "true"
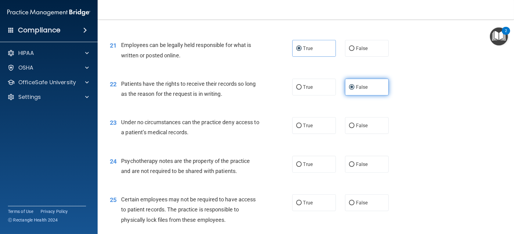
scroll to position [1128, 0]
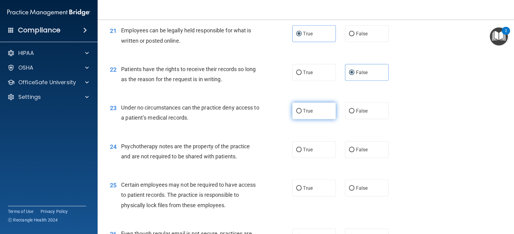
click at [303, 114] on span "True" at bounding box center [307, 111] width 9 height 6
click at [300, 113] on input "True" at bounding box center [298, 111] width 5 height 5
radio input "true"
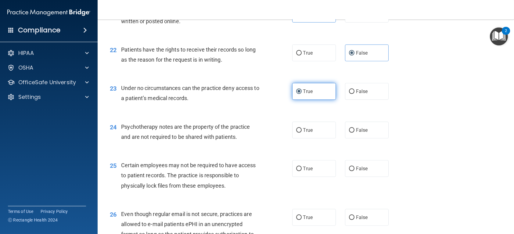
scroll to position [1158, 0]
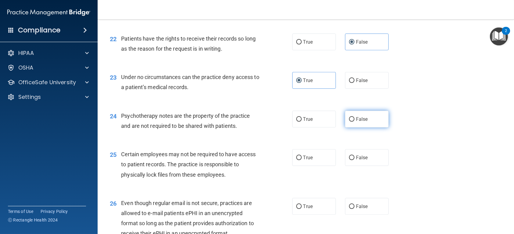
click at [349, 122] on input "False" at bounding box center [351, 119] width 5 height 5
radio input "true"
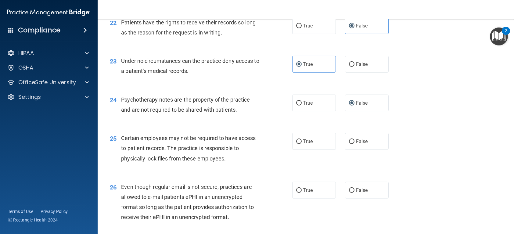
scroll to position [1189, 0]
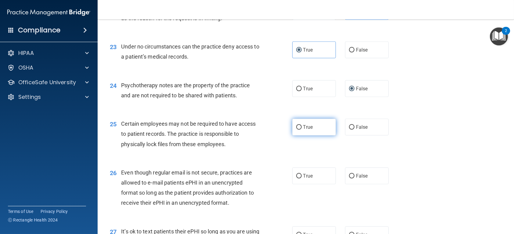
click at [319, 135] on label "True" at bounding box center [314, 127] width 44 height 17
click at [301, 130] on input "True" at bounding box center [298, 127] width 5 height 5
radio input "true"
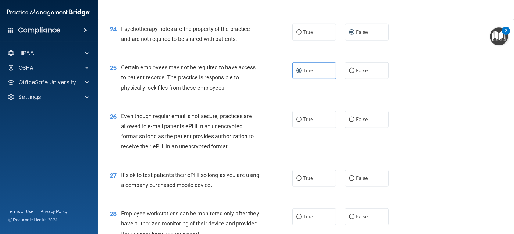
scroll to position [1250, 0]
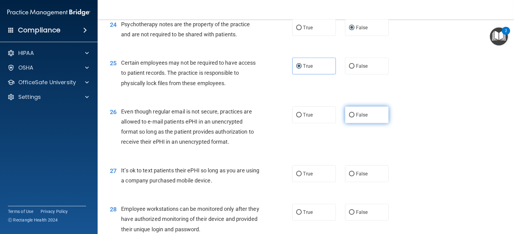
click at [364, 118] on span "False" at bounding box center [362, 115] width 12 height 6
click at [354, 117] on input "False" at bounding box center [351, 115] width 5 height 5
radio input "true"
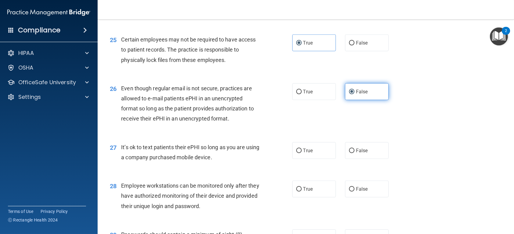
scroll to position [1311, 0]
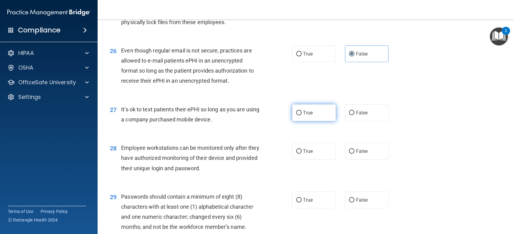
click at [311, 121] on label "True" at bounding box center [314, 112] width 44 height 17
click at [301, 115] on input "True" at bounding box center [298, 113] width 5 height 5
radio input "true"
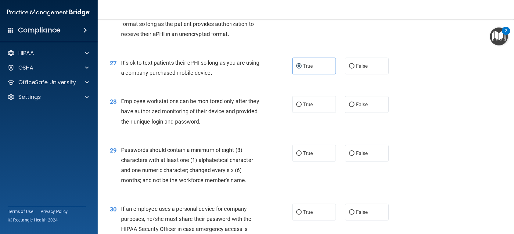
scroll to position [1372, 0]
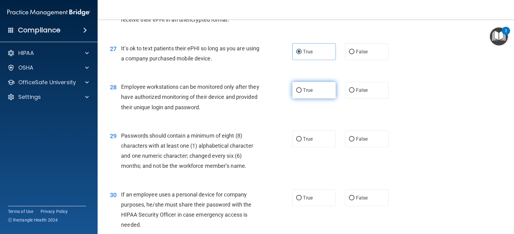
click at [304, 93] on span "True" at bounding box center [307, 90] width 9 height 6
click at [301, 93] on input "True" at bounding box center [298, 90] width 5 height 5
radio input "true"
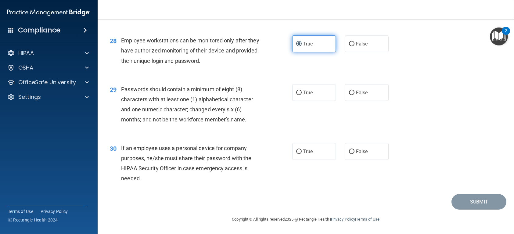
scroll to position [1433, 0]
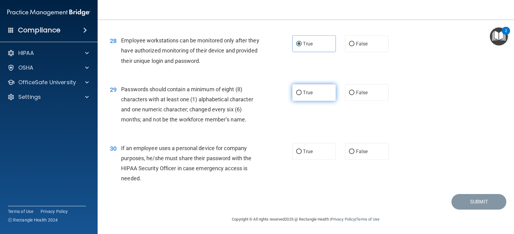
click at [304, 101] on label "True" at bounding box center [314, 92] width 44 height 17
click at [301, 95] on input "True" at bounding box center [298, 93] width 5 height 5
radio input "true"
click at [359, 148] on label "False" at bounding box center [367, 151] width 44 height 17
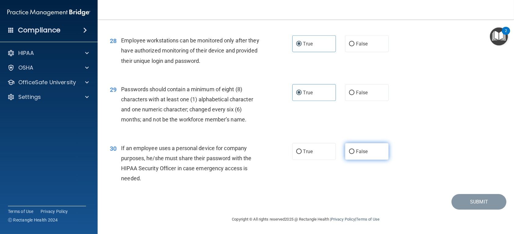
click at [354, 149] on input "False" at bounding box center [351, 151] width 5 height 5
radio input "true"
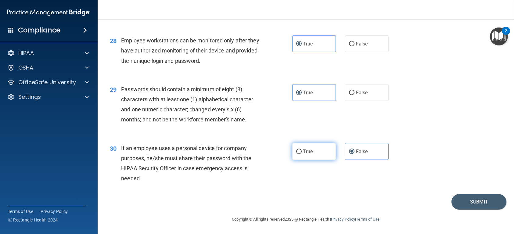
click at [306, 151] on span "True" at bounding box center [307, 151] width 9 height 6
click at [301, 151] on input "True" at bounding box center [298, 151] width 5 height 5
radio input "true"
radio input "false"
click at [465, 198] on button "Submit" at bounding box center [478, 202] width 55 height 16
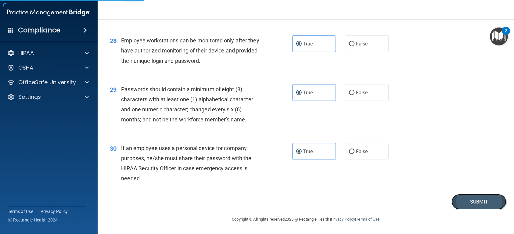
click at [478, 198] on button "Submit" at bounding box center [478, 202] width 55 height 16
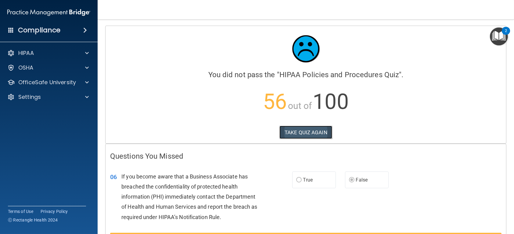
click at [288, 135] on button "TAKE QUIZ AGAIN" at bounding box center [305, 132] width 53 height 13
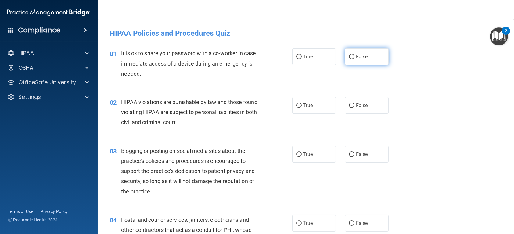
click at [368, 55] on label "False" at bounding box center [367, 56] width 44 height 17
click at [354, 55] on input "False" at bounding box center [351, 57] width 5 height 5
radio input "true"
click at [319, 105] on label "True" at bounding box center [314, 105] width 44 height 17
click at [301, 105] on input "True" at bounding box center [298, 105] width 5 height 5
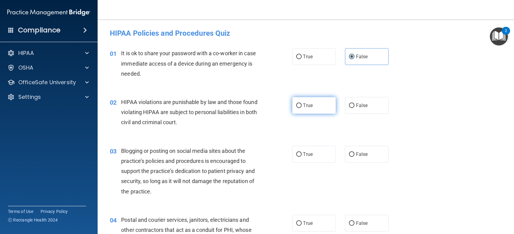
radio input "true"
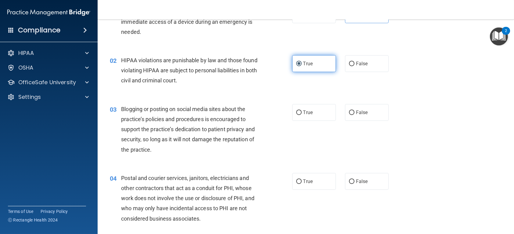
scroll to position [61, 0]
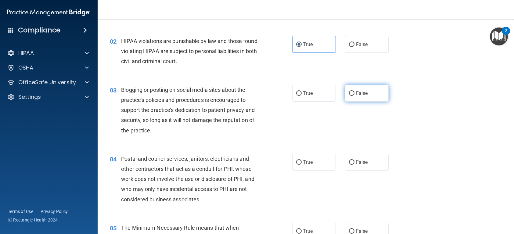
click at [356, 95] on span "False" at bounding box center [362, 93] width 12 height 6
click at [353, 95] on input "False" at bounding box center [351, 93] width 5 height 5
radio input "true"
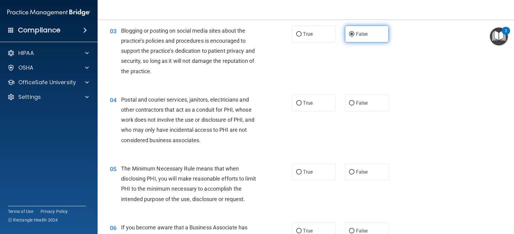
scroll to position [122, 0]
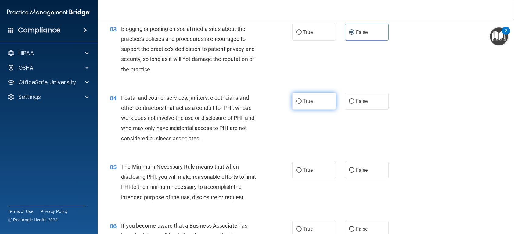
click at [314, 98] on label "True" at bounding box center [314, 101] width 44 height 17
click at [301, 99] on input "True" at bounding box center [298, 101] width 5 height 5
radio input "true"
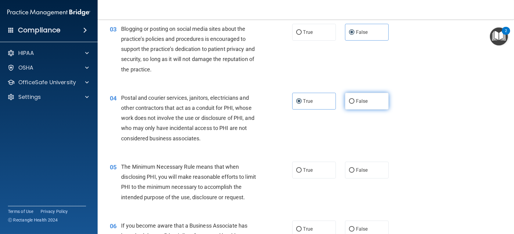
click at [351, 99] on input "False" at bounding box center [351, 101] width 5 height 5
radio input "true"
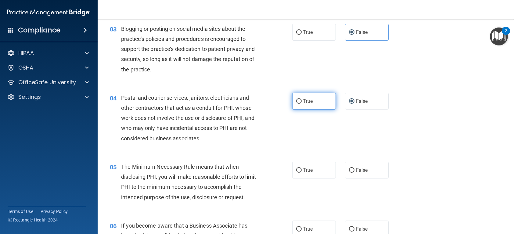
click at [319, 98] on label "True" at bounding box center [314, 101] width 44 height 17
click at [301, 99] on input "True" at bounding box center [298, 101] width 5 height 5
radio input "true"
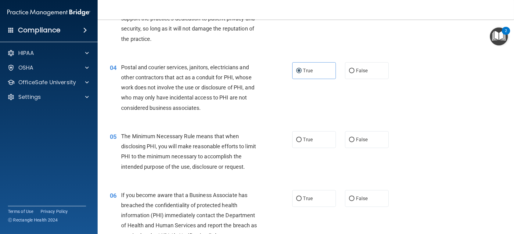
scroll to position [183, 0]
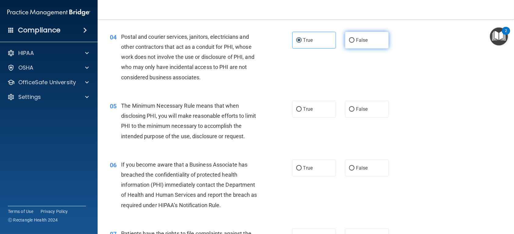
click at [360, 43] on label "False" at bounding box center [367, 40] width 44 height 17
click at [354, 43] on input "False" at bounding box center [351, 40] width 5 height 5
radio input "true"
radio input "false"
click at [310, 115] on label "True" at bounding box center [314, 109] width 44 height 17
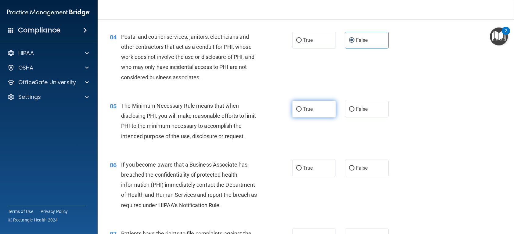
click at [301, 112] on input "True" at bounding box center [298, 109] width 5 height 5
radio input "true"
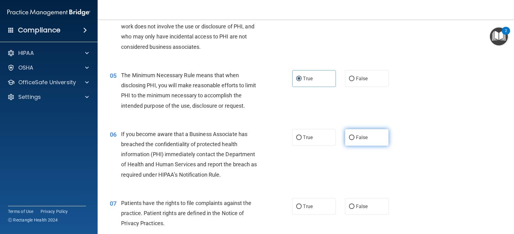
click at [352, 138] on label "False" at bounding box center [367, 137] width 44 height 17
click at [352, 138] on input "False" at bounding box center [351, 137] width 5 height 5
radio input "true"
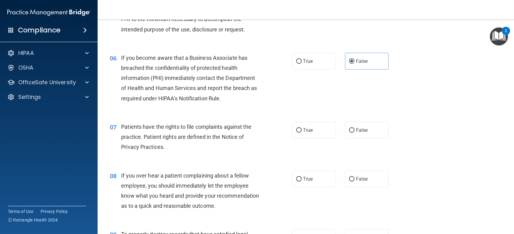
scroll to position [305, 0]
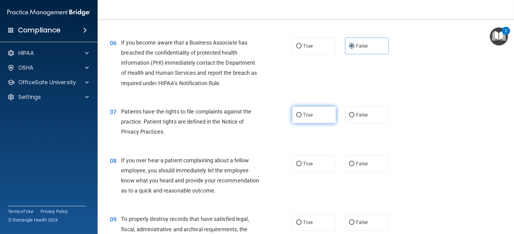
click at [301, 109] on label "True" at bounding box center [314, 114] width 44 height 17
click at [301, 113] on input "True" at bounding box center [298, 115] width 5 height 5
radio input "true"
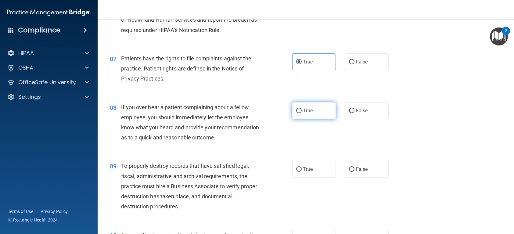
scroll to position [366, 0]
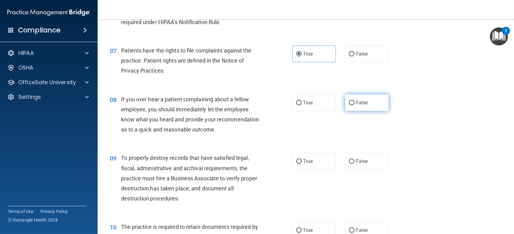
click at [365, 103] on label "False" at bounding box center [367, 102] width 44 height 17
click at [354, 103] on input "False" at bounding box center [351, 103] width 5 height 5
radio input "true"
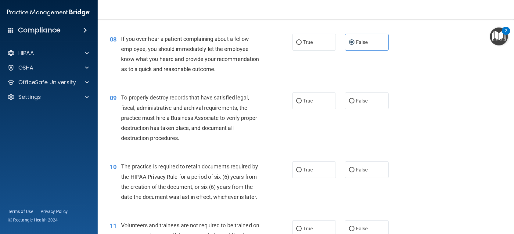
scroll to position [427, 0]
click at [356, 103] on span "False" at bounding box center [362, 100] width 12 height 6
click at [354, 103] on input "False" at bounding box center [351, 100] width 5 height 5
radio input "true"
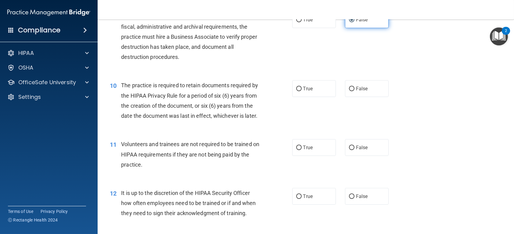
scroll to position [518, 0]
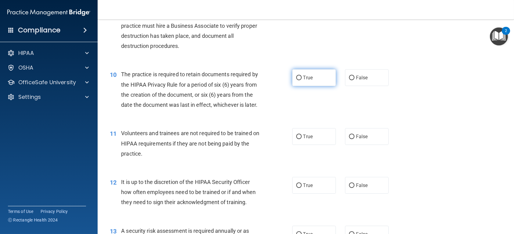
click at [303, 80] on span "True" at bounding box center [307, 78] width 9 height 6
click at [301, 80] on input "True" at bounding box center [298, 78] width 5 height 5
radio input "true"
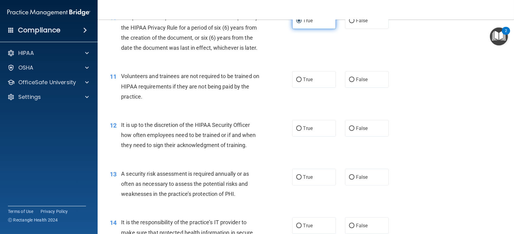
scroll to position [579, 0]
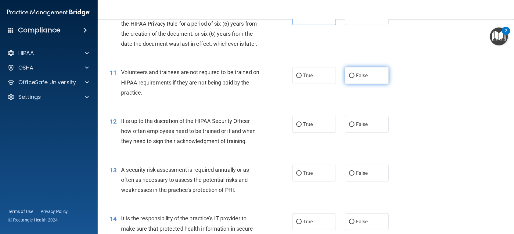
click at [367, 84] on label "False" at bounding box center [367, 75] width 44 height 17
click at [354, 78] on input "False" at bounding box center [351, 75] width 5 height 5
radio input "true"
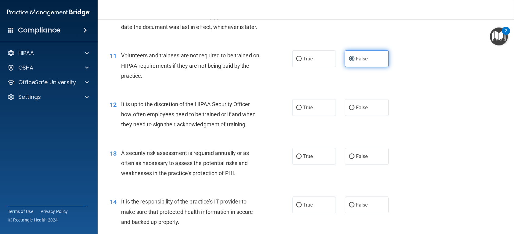
scroll to position [610, 0]
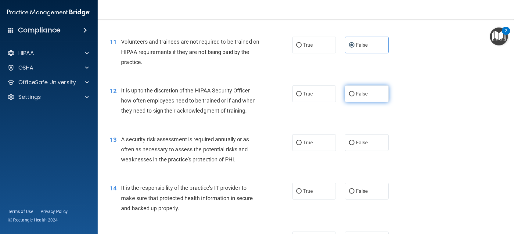
click at [362, 102] on label "False" at bounding box center [367, 93] width 44 height 17
click at [354, 96] on input "False" at bounding box center [351, 94] width 5 height 5
radio input "true"
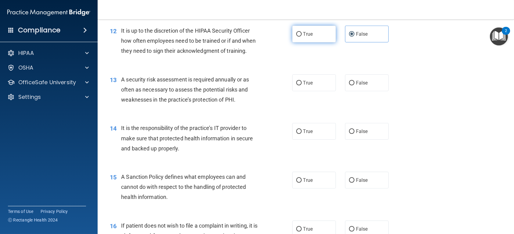
scroll to position [671, 0]
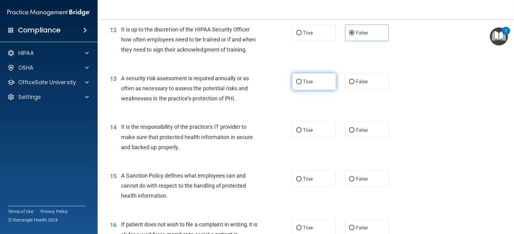
click at [309, 84] on span "True" at bounding box center [307, 82] width 9 height 6
click at [301, 84] on input "True" at bounding box center [298, 82] width 5 height 5
radio input "true"
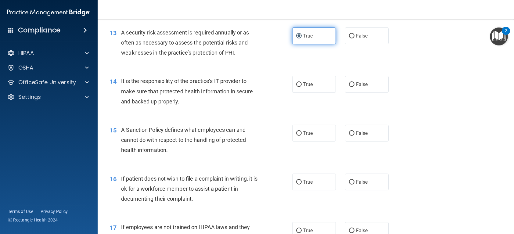
scroll to position [732, 0]
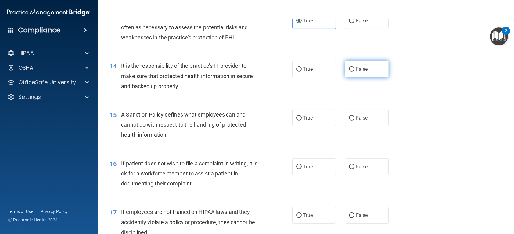
click at [351, 77] on label "False" at bounding box center [367, 69] width 44 height 17
click at [351, 72] on input "False" at bounding box center [351, 69] width 5 height 5
radio input "true"
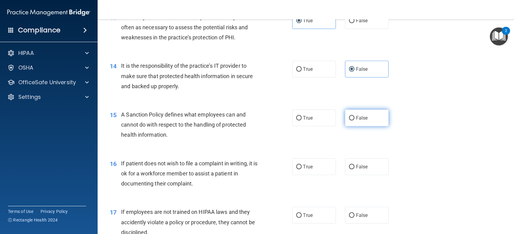
click at [352, 126] on label "False" at bounding box center [367, 117] width 44 height 17
click at [352, 120] on input "False" at bounding box center [351, 118] width 5 height 5
radio input "true"
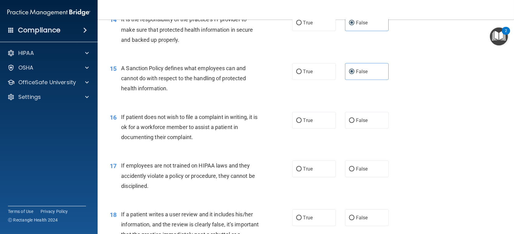
scroll to position [792, 0]
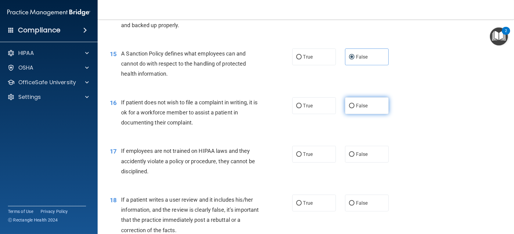
click at [356, 109] on span "False" at bounding box center [362, 106] width 12 height 6
click at [354, 108] on input "False" at bounding box center [351, 106] width 5 height 5
radio input "true"
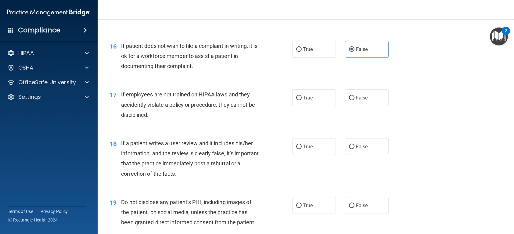
scroll to position [853, 0]
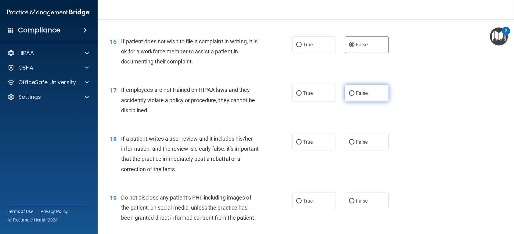
click at [369, 101] on label "False" at bounding box center [367, 93] width 44 height 17
click at [354, 96] on input "False" at bounding box center [351, 93] width 5 height 5
radio input "true"
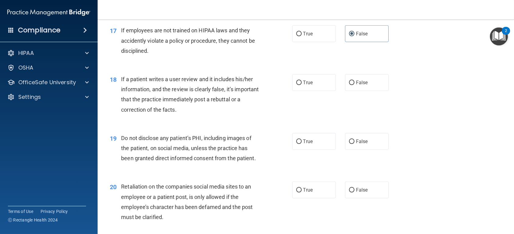
scroll to position [914, 0]
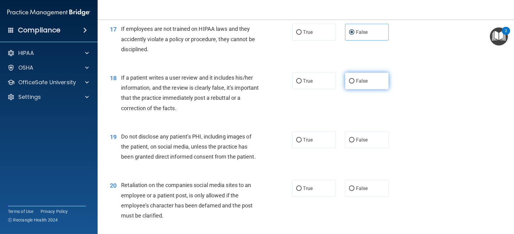
click at [359, 84] on span "False" at bounding box center [362, 81] width 12 height 6
click at [354, 84] on input "False" at bounding box center [351, 81] width 5 height 5
radio input "true"
click at [355, 197] on label "False" at bounding box center [367, 188] width 44 height 17
click at [354, 191] on input "False" at bounding box center [351, 188] width 5 height 5
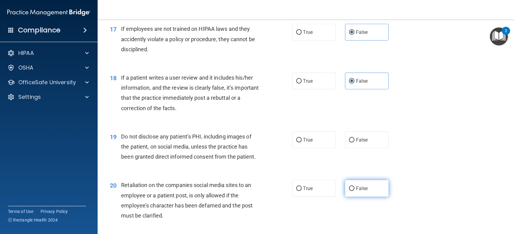
radio input "true"
click at [297, 148] on label "True" at bounding box center [314, 139] width 44 height 17
click at [297, 142] on input "True" at bounding box center [298, 140] width 5 height 5
radio input "true"
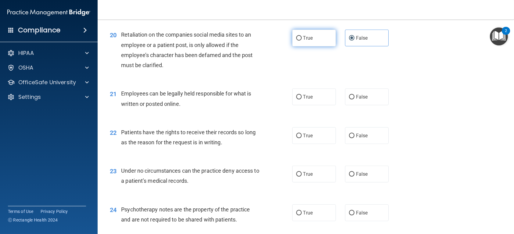
scroll to position [1067, 0]
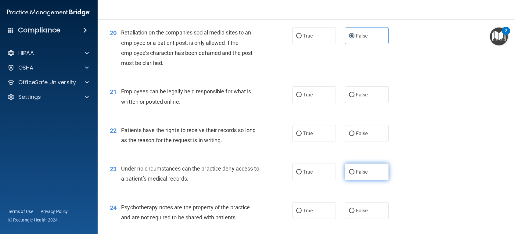
click at [358, 175] on span "False" at bounding box center [362, 172] width 12 height 6
click at [354, 174] on input "False" at bounding box center [351, 172] width 5 height 5
radio input "true"
click at [305, 98] on span "True" at bounding box center [307, 95] width 9 height 6
click at [301, 97] on input "True" at bounding box center [298, 95] width 5 height 5
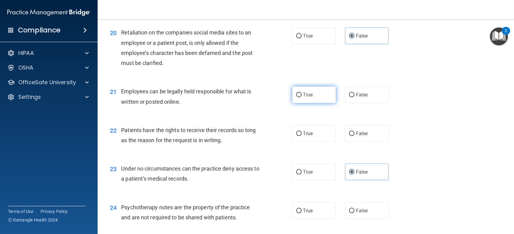
radio input "true"
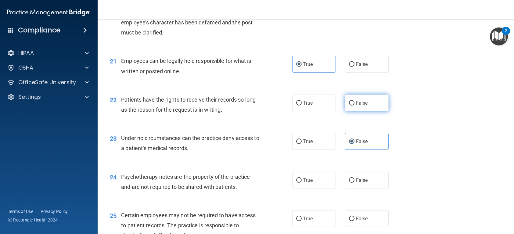
click at [362, 106] on span "False" at bounding box center [362, 103] width 12 height 6
click at [354, 105] on input "False" at bounding box center [351, 103] width 5 height 5
radio input "true"
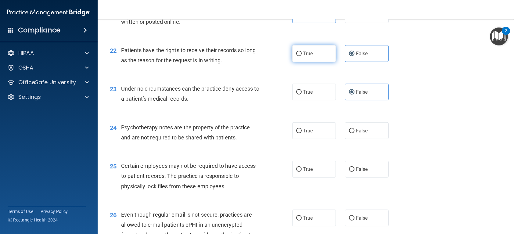
scroll to position [1158, 0]
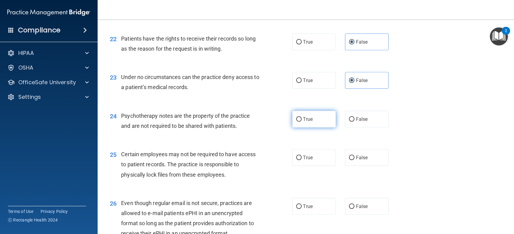
click at [313, 127] on label "True" at bounding box center [314, 119] width 44 height 17
click at [301, 122] on input "True" at bounding box center [298, 119] width 5 height 5
radio input "true"
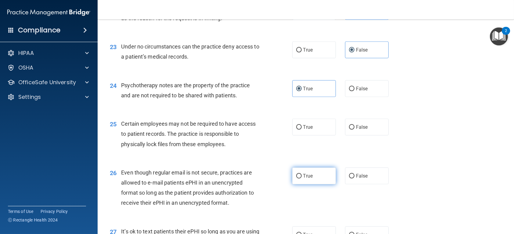
click at [314, 184] on label "True" at bounding box center [314, 175] width 44 height 17
click at [301, 178] on input "True" at bounding box center [298, 176] width 5 height 5
radio input "true"
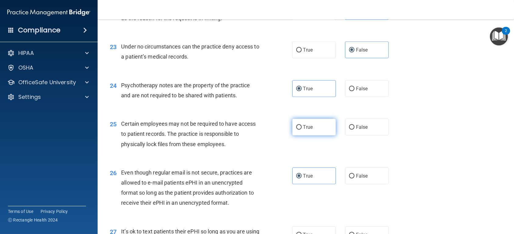
click at [313, 135] on label "True" at bounding box center [314, 127] width 44 height 17
click at [301, 130] on input "True" at bounding box center [298, 127] width 5 height 5
radio input "true"
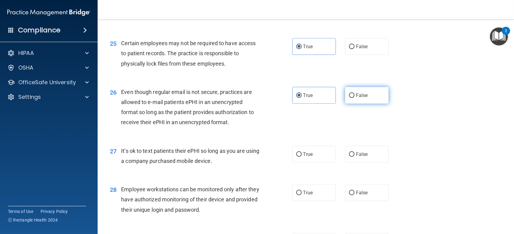
scroll to position [1280, 0]
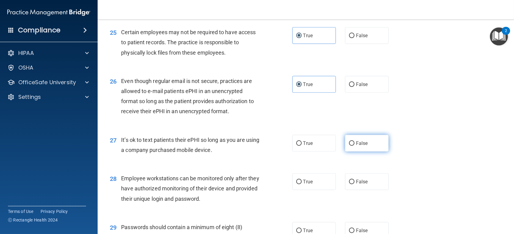
click at [358, 146] on span "False" at bounding box center [362, 143] width 12 height 6
click at [354, 146] on input "False" at bounding box center [351, 143] width 5 height 5
radio input "true"
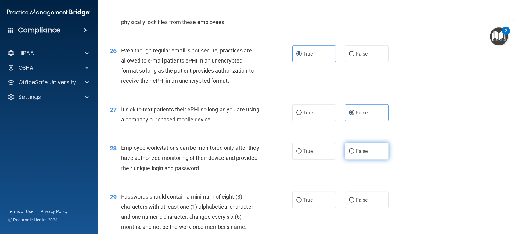
click at [359, 154] on span "False" at bounding box center [362, 151] width 12 height 6
click at [354, 154] on input "False" at bounding box center [351, 151] width 5 height 5
radio input "true"
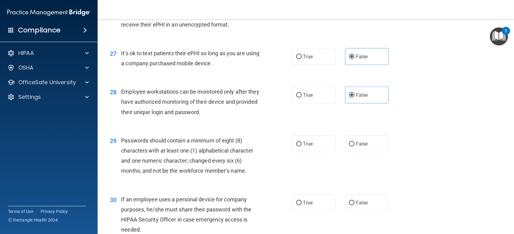
scroll to position [1372, 0]
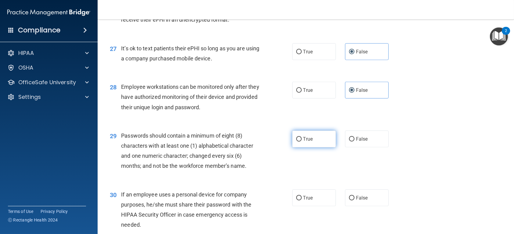
click at [308, 142] on span "True" at bounding box center [307, 139] width 9 height 6
click at [301, 141] on input "True" at bounding box center [298, 139] width 5 height 5
radio input "true"
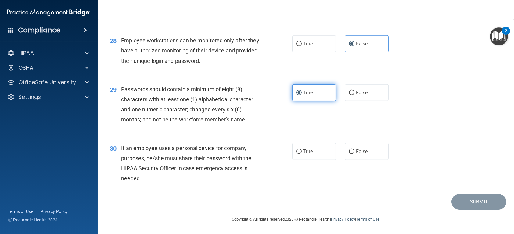
scroll to position [1433, 0]
click at [351, 154] on input "False" at bounding box center [351, 151] width 5 height 5
radio input "true"
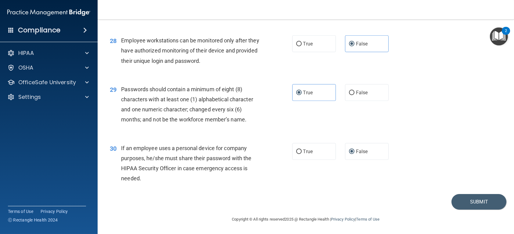
scroll to position [1437, 0]
click at [479, 201] on button "Submit" at bounding box center [478, 202] width 55 height 16
click at [478, 203] on button "Submit" at bounding box center [478, 202] width 55 height 16
click at [468, 196] on button "Submit" at bounding box center [478, 202] width 55 height 16
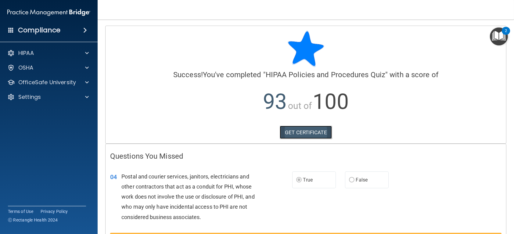
click at [297, 130] on link "GET CERTIFICATE" at bounding box center [306, 132] width 52 height 13
click at [67, 30] on div "Compliance" at bounding box center [49, 29] width 98 height 13
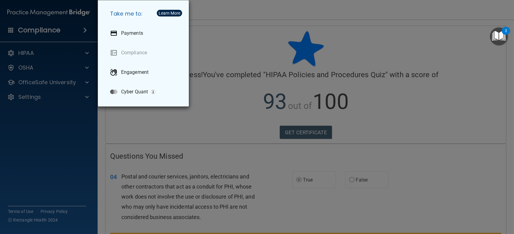
click at [39, 55] on div "Take me to: Payments Compliance Engagement Cyber Quant" at bounding box center [257, 117] width 514 height 234
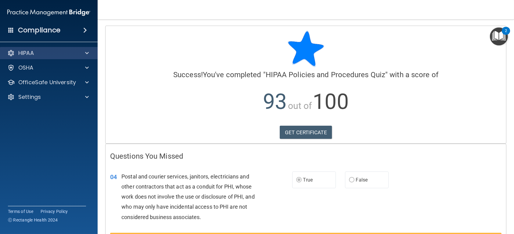
click at [94, 56] on div "HIPAA" at bounding box center [49, 53] width 98 height 12
click at [88, 53] on span at bounding box center [87, 52] width 4 height 7
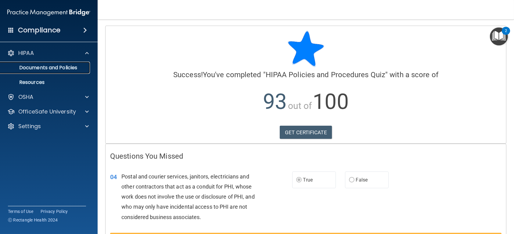
click at [71, 67] on p "Documents and Policies" at bounding box center [45, 68] width 83 height 6
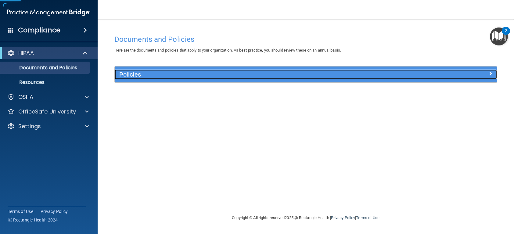
click at [482, 75] on div at bounding box center [448, 72] width 95 height 7
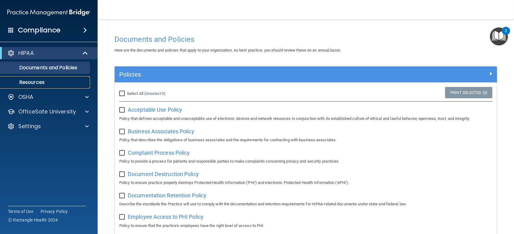
click at [41, 79] on p "Resources" at bounding box center [45, 82] width 83 height 6
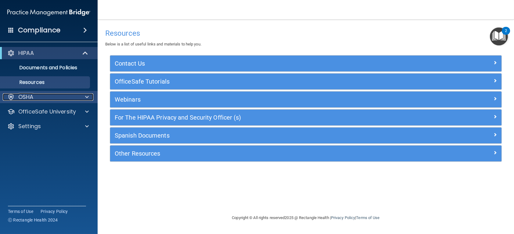
click at [78, 97] on div at bounding box center [85, 96] width 15 height 7
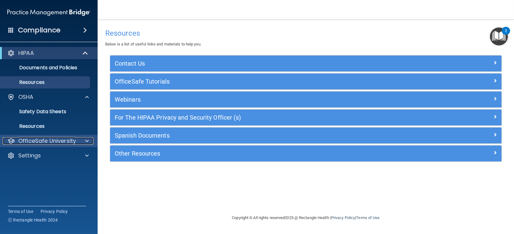
click at [79, 141] on div at bounding box center [85, 140] width 15 height 7
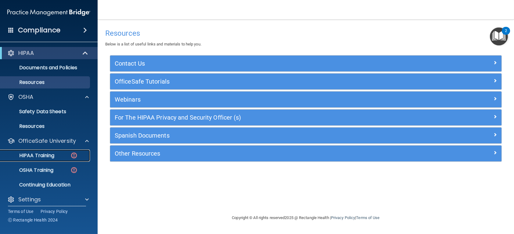
click at [55, 155] on div "HIPAA Training" at bounding box center [45, 155] width 83 height 6
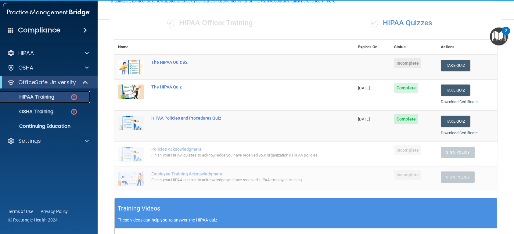
scroll to position [61, 0]
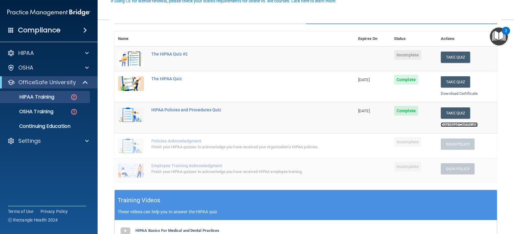
click at [463, 122] on link "Download Certificate" at bounding box center [458, 124] width 37 height 5
click at [465, 94] on link "Download Certificate" at bounding box center [458, 93] width 37 height 5
click at [446, 55] on button "Take Quiz" at bounding box center [454, 57] width 29 height 11
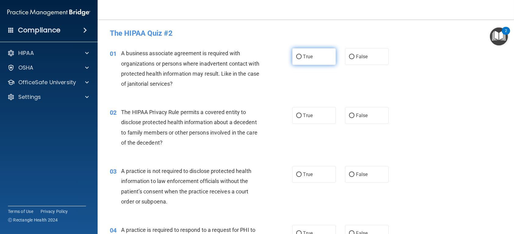
click at [318, 55] on label "True" at bounding box center [314, 56] width 44 height 17
click at [301, 55] on input "True" at bounding box center [298, 57] width 5 height 5
radio input "true"
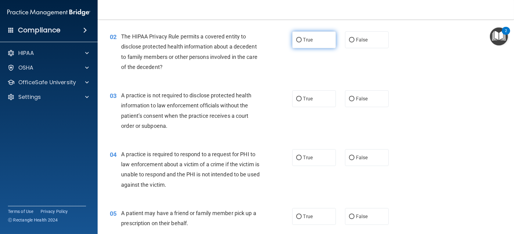
scroll to position [61, 0]
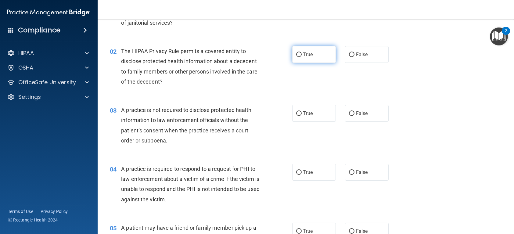
click at [318, 54] on label "True" at bounding box center [314, 54] width 44 height 17
click at [301, 54] on input "True" at bounding box center [298, 54] width 5 height 5
radio input "true"
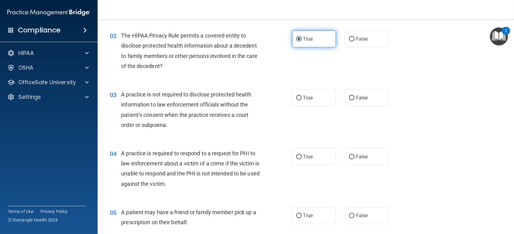
scroll to position [91, 0]
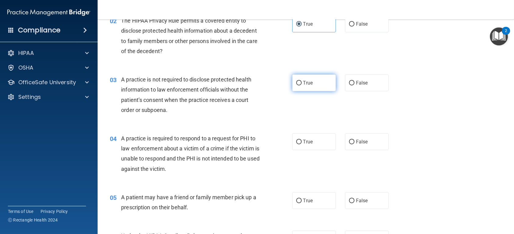
click at [303, 83] on span "True" at bounding box center [307, 83] width 9 height 6
click at [301, 83] on input "True" at bounding box center [298, 83] width 5 height 5
radio input "true"
click at [358, 85] on span "False" at bounding box center [362, 83] width 12 height 6
click at [354, 85] on input "False" at bounding box center [351, 83] width 5 height 5
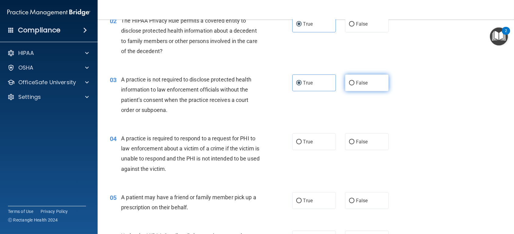
radio input "true"
radio input "false"
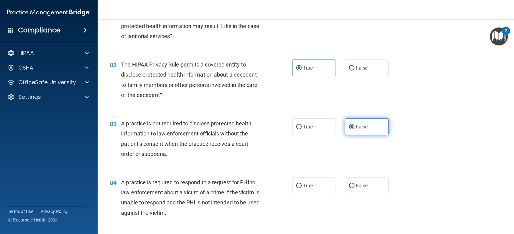
scroll to position [30, 0]
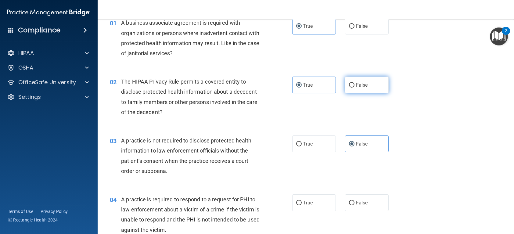
click at [361, 86] on span "False" at bounding box center [362, 85] width 12 height 6
click at [354, 86] on input "False" at bounding box center [351, 85] width 5 height 5
radio input "true"
radio input "false"
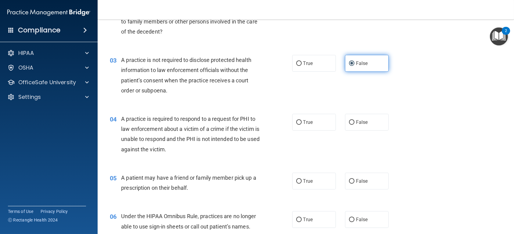
scroll to position [122, 0]
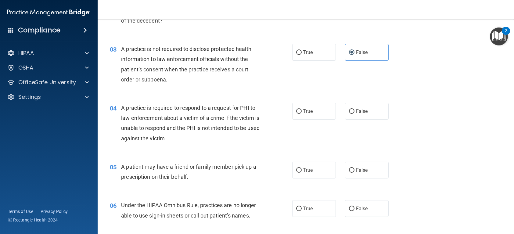
drag, startPoint x: 287, startPoint y: 115, endPoint x: 295, endPoint y: 113, distance: 8.4
click at [288, 115] on div "04 A practice is required to respond to a request for PHI to law enforcement ab…" at bounding box center [201, 125] width 201 height 44
click at [296, 113] on input "True" at bounding box center [298, 111] width 5 height 5
radio input "true"
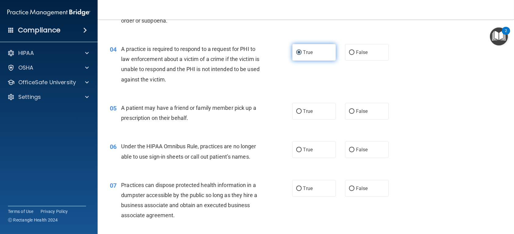
scroll to position [183, 0]
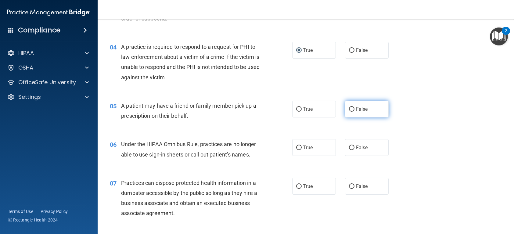
click at [372, 110] on label "False" at bounding box center [367, 109] width 44 height 17
click at [354, 110] on input "False" at bounding box center [351, 109] width 5 height 5
radio input "true"
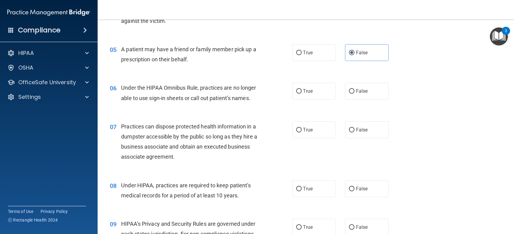
scroll to position [244, 0]
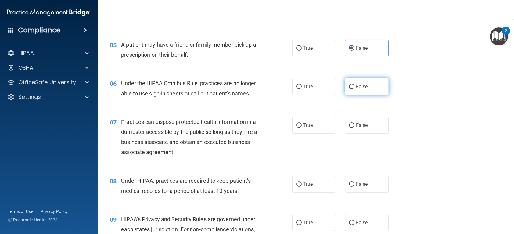
click at [359, 86] on span "False" at bounding box center [362, 87] width 12 height 6
click at [354, 86] on input "False" at bounding box center [351, 86] width 5 height 5
radio input "true"
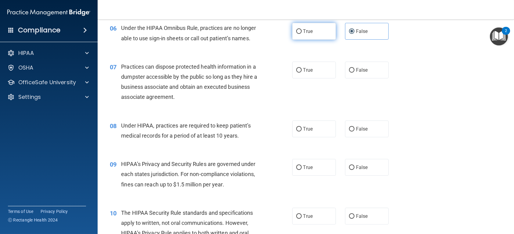
scroll to position [305, 0]
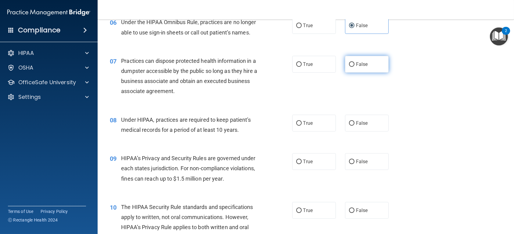
click at [348, 68] on label "False" at bounding box center [367, 64] width 44 height 17
click at [349, 67] on input "False" at bounding box center [351, 64] width 5 height 5
radio input "true"
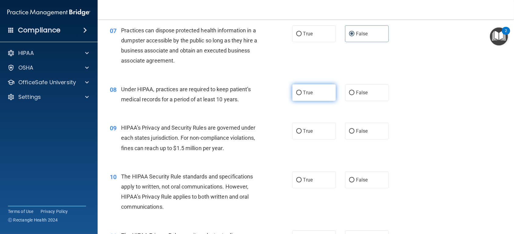
click at [308, 99] on label "True" at bounding box center [314, 92] width 44 height 17
click at [301, 95] on input "True" at bounding box center [298, 93] width 5 height 5
radio input "true"
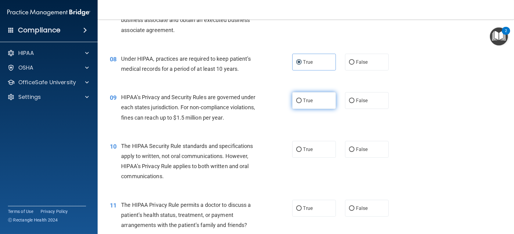
click at [316, 98] on label "True" at bounding box center [314, 100] width 44 height 17
click at [301, 98] on input "True" at bounding box center [298, 100] width 5 height 5
radio input "true"
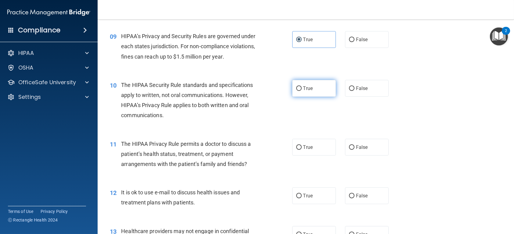
click at [307, 83] on label "True" at bounding box center [314, 88] width 44 height 17
click at [301, 86] on input "True" at bounding box center [298, 88] width 5 height 5
radio input "true"
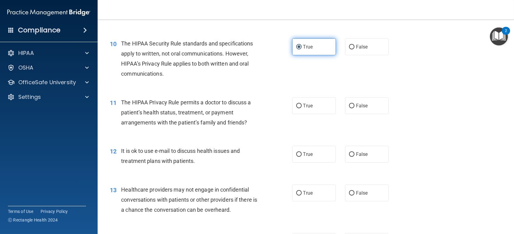
scroll to position [488, 0]
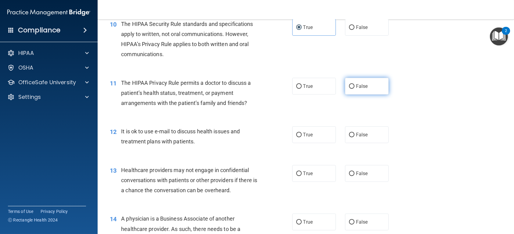
click at [349, 84] on input "False" at bounding box center [351, 86] width 5 height 5
radio input "true"
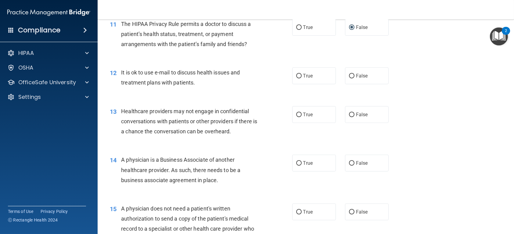
scroll to position [549, 0]
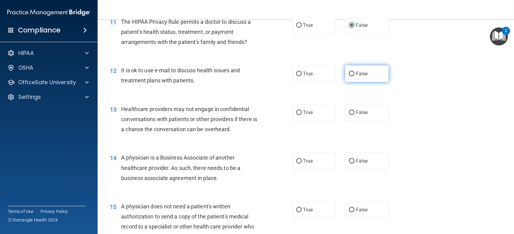
click at [361, 75] on span "False" at bounding box center [362, 74] width 12 height 6
click at [354, 75] on input "False" at bounding box center [351, 74] width 5 height 5
radio input "true"
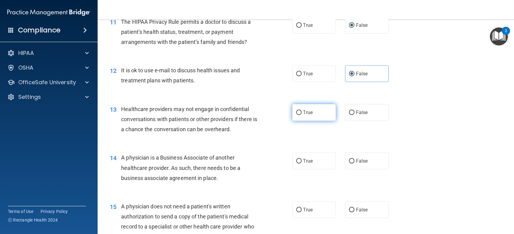
click at [311, 112] on label "True" at bounding box center [314, 112] width 44 height 17
click at [301, 112] on input "True" at bounding box center [298, 112] width 5 height 5
radio input "true"
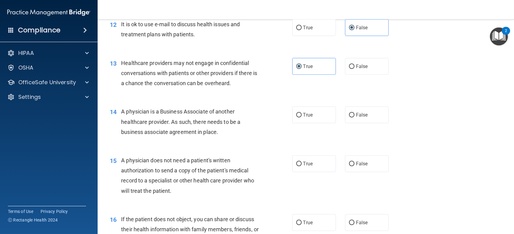
scroll to position [610, 0]
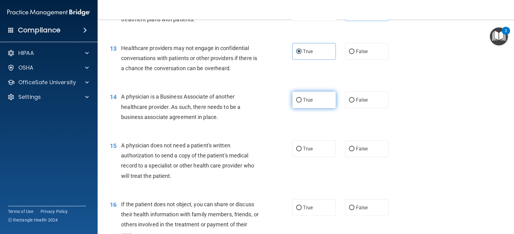
click at [296, 99] on input "True" at bounding box center [298, 100] width 5 height 5
radio input "true"
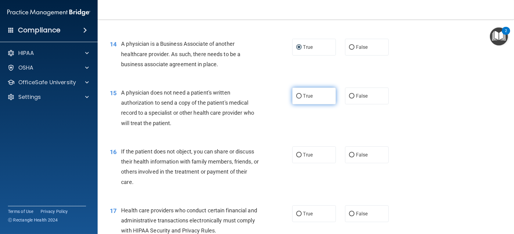
scroll to position [671, 0]
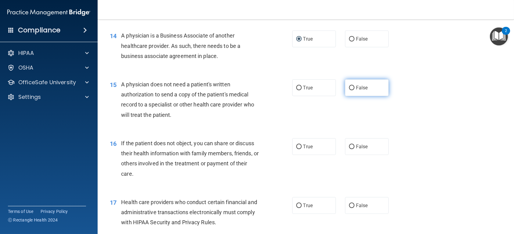
click at [356, 87] on span "False" at bounding box center [362, 88] width 12 height 6
click at [354, 87] on input "False" at bounding box center [351, 88] width 5 height 5
radio input "true"
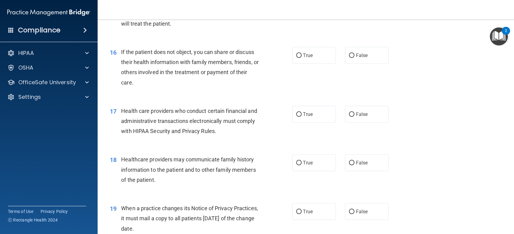
scroll to position [762, 0]
click at [366, 49] on label "False" at bounding box center [367, 55] width 44 height 17
click at [354, 53] on input "False" at bounding box center [351, 55] width 5 height 5
radio input "true"
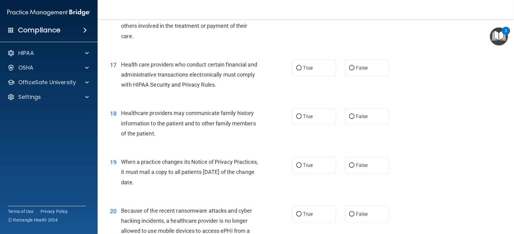
scroll to position [823, 0]
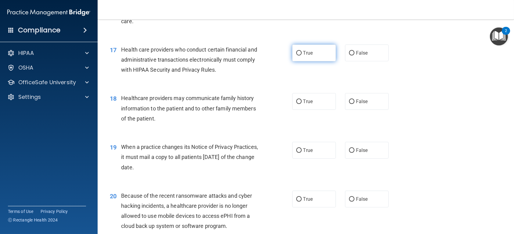
click at [311, 55] on label "True" at bounding box center [314, 53] width 44 height 17
click at [301, 55] on input "True" at bounding box center [298, 53] width 5 height 5
radio input "true"
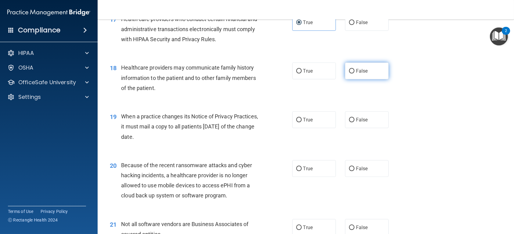
click at [356, 68] on span "False" at bounding box center [362, 71] width 12 height 6
click at [354, 69] on input "False" at bounding box center [351, 71] width 5 height 5
radio input "true"
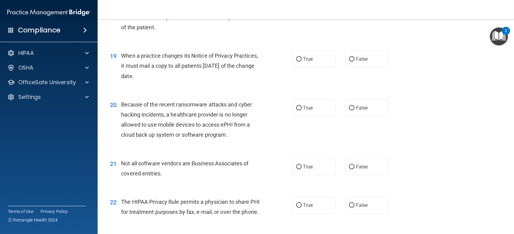
scroll to position [914, 0]
click at [307, 59] on span "True" at bounding box center [307, 59] width 9 height 6
click at [301, 59] on input "True" at bounding box center [298, 59] width 5 height 5
radio input "true"
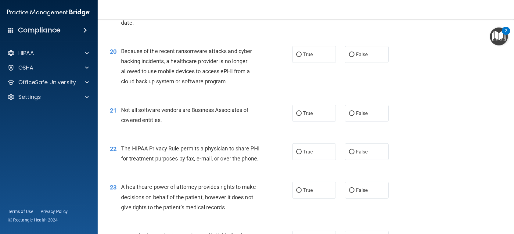
scroll to position [975, 0]
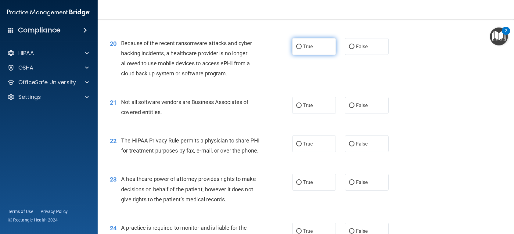
click at [303, 47] on span "True" at bounding box center [307, 47] width 9 height 6
click at [301, 47] on input "True" at bounding box center [298, 47] width 5 height 5
radio input "true"
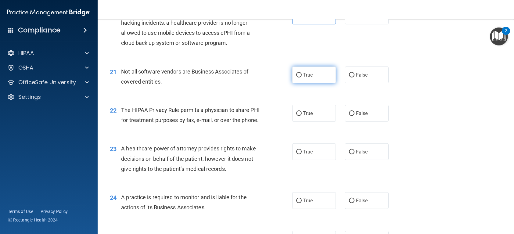
click at [318, 71] on label "True" at bounding box center [314, 74] width 44 height 17
click at [301, 73] on input "True" at bounding box center [298, 75] width 5 height 5
radio input "true"
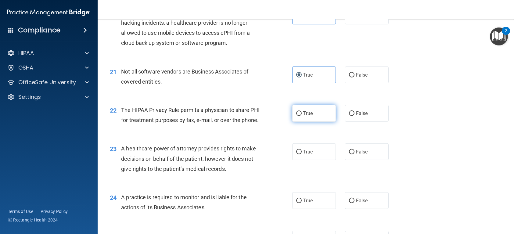
click at [305, 113] on span "True" at bounding box center [307, 113] width 9 height 6
click at [301, 113] on input "True" at bounding box center [298, 113] width 5 height 5
radio input "true"
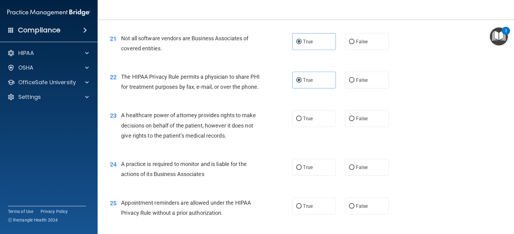
scroll to position [1067, 0]
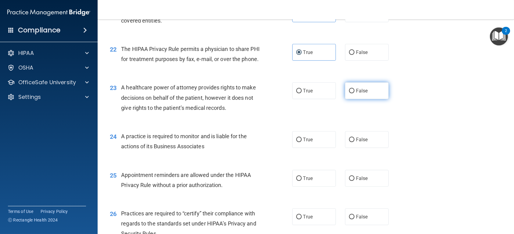
click at [364, 99] on label "False" at bounding box center [367, 90] width 44 height 17
click at [354, 93] on input "False" at bounding box center [351, 91] width 5 height 5
radio input "true"
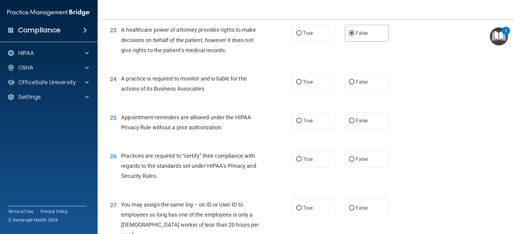
scroll to position [1128, 0]
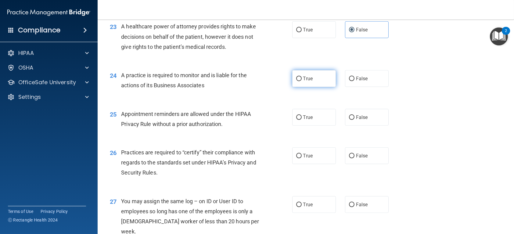
click at [309, 87] on label "True" at bounding box center [314, 78] width 44 height 17
click at [301, 81] on input "True" at bounding box center [298, 79] width 5 height 5
radio input "true"
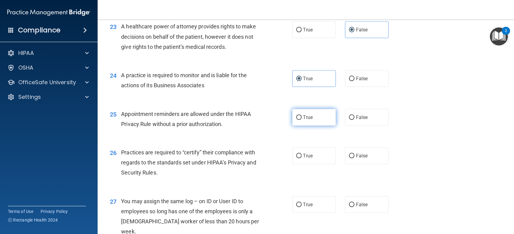
click at [303, 120] on span "True" at bounding box center [307, 117] width 9 height 6
click at [301, 120] on input "True" at bounding box center [298, 117] width 5 height 5
radio input "true"
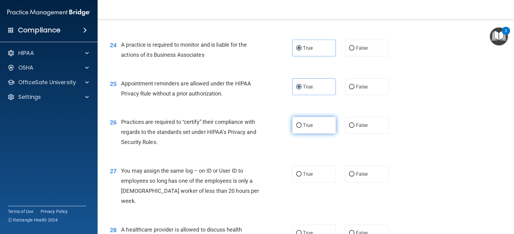
click at [313, 134] on label "True" at bounding box center [314, 125] width 44 height 17
click at [301, 128] on input "True" at bounding box center [298, 125] width 5 height 5
radio input "true"
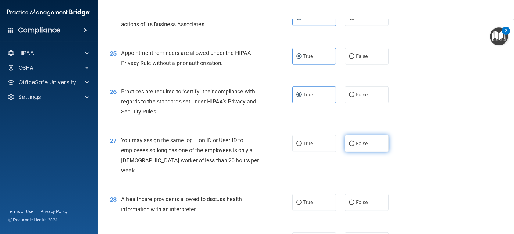
click at [359, 146] on span "False" at bounding box center [362, 144] width 12 height 6
click at [354, 146] on input "False" at bounding box center [351, 143] width 5 height 5
radio input "true"
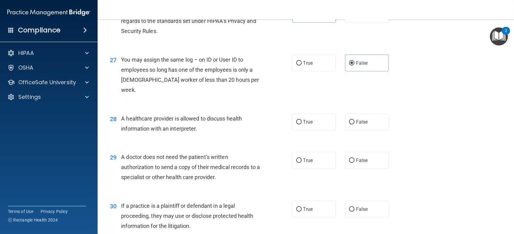
scroll to position [1280, 0]
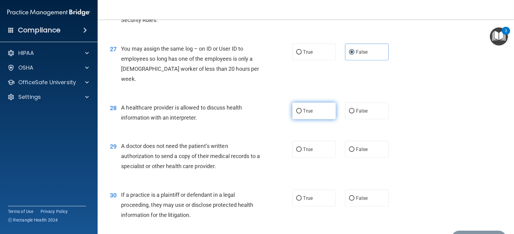
click at [305, 108] on span "True" at bounding box center [307, 111] width 9 height 6
click at [301, 109] on input "True" at bounding box center [298, 111] width 5 height 5
radio input "true"
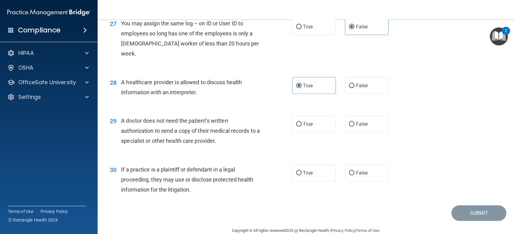
scroll to position [1316, 0]
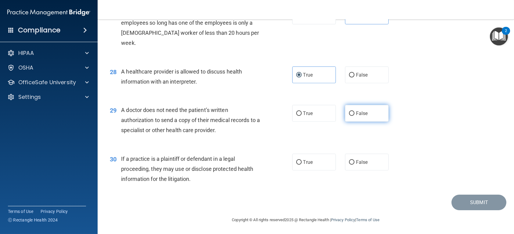
click at [353, 109] on label "False" at bounding box center [367, 113] width 44 height 17
click at [353, 111] on input "False" at bounding box center [351, 113] width 5 height 5
radio input "true"
click at [293, 161] on label "True" at bounding box center [314, 162] width 44 height 17
click at [296, 161] on input "True" at bounding box center [298, 162] width 5 height 5
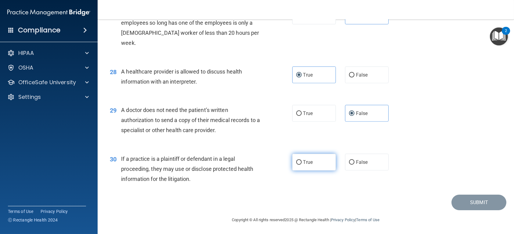
radio input "true"
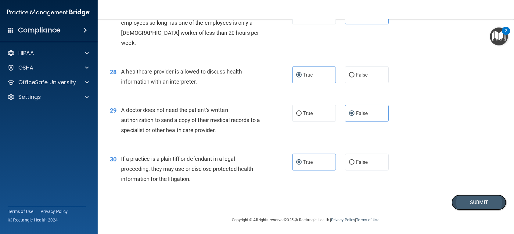
click at [473, 200] on button "Submit" at bounding box center [478, 202] width 55 height 16
click at [475, 203] on button "Submit" at bounding box center [478, 202] width 55 height 16
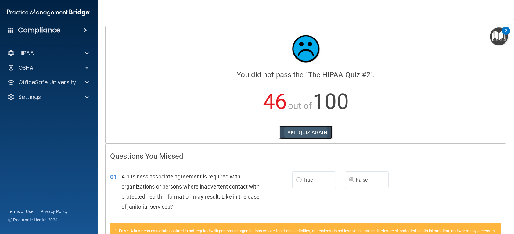
click at [300, 129] on button "TAKE QUIZ AGAIN" at bounding box center [305, 132] width 53 height 13
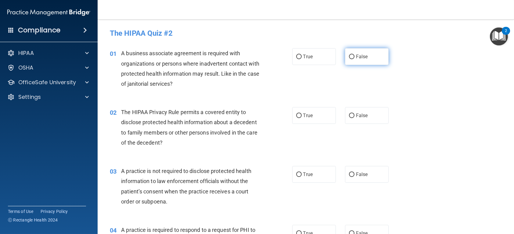
click at [362, 56] on span "False" at bounding box center [362, 57] width 12 height 6
click at [354, 56] on input "False" at bounding box center [351, 57] width 5 height 5
radio input "true"
click at [304, 118] on span "True" at bounding box center [307, 115] width 9 height 6
click at [301, 118] on input "True" at bounding box center [298, 115] width 5 height 5
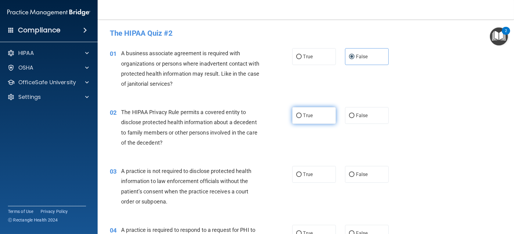
radio input "true"
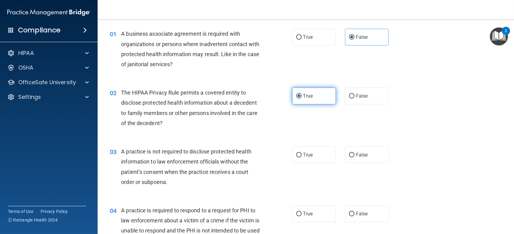
scroll to position [30, 0]
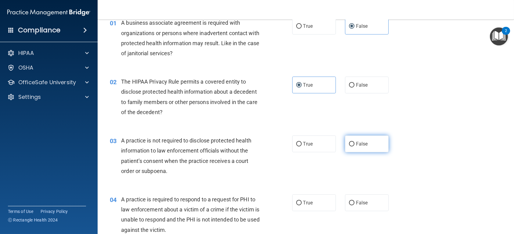
click at [362, 142] on span "False" at bounding box center [362, 144] width 12 height 6
click at [354, 142] on input "False" at bounding box center [351, 144] width 5 height 5
radio input "true"
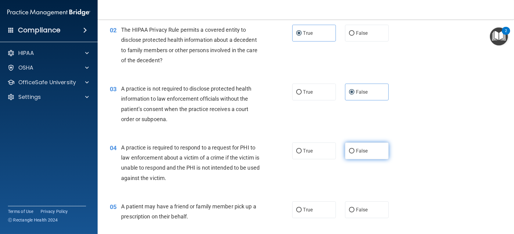
scroll to position [91, 0]
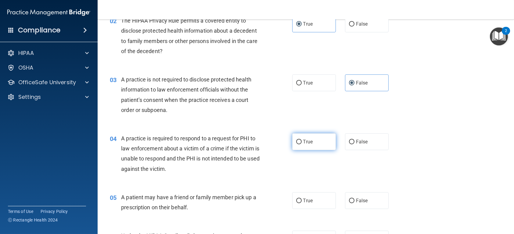
click at [321, 145] on label "True" at bounding box center [314, 141] width 44 height 17
click at [301, 144] on input "True" at bounding box center [298, 142] width 5 height 5
radio input "true"
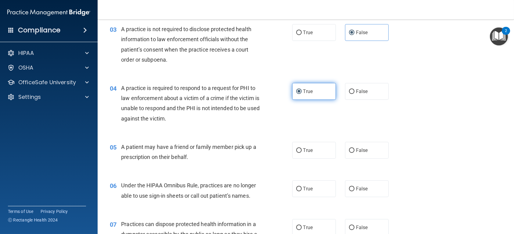
scroll to position [152, 0]
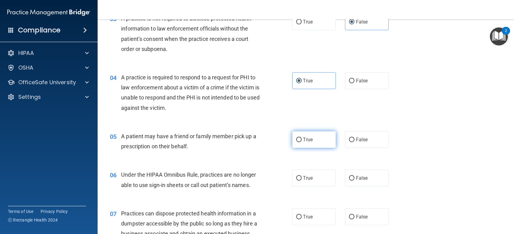
click at [315, 139] on label "True" at bounding box center [314, 139] width 44 height 17
click at [301, 139] on input "True" at bounding box center [298, 139] width 5 height 5
radio input "true"
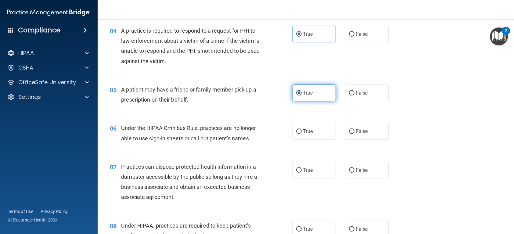
scroll to position [213, 0]
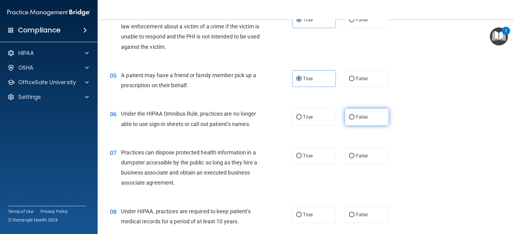
click at [356, 111] on label "False" at bounding box center [367, 117] width 44 height 17
click at [354, 115] on input "False" at bounding box center [351, 117] width 5 height 5
radio input "true"
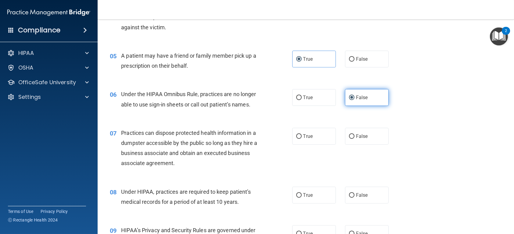
scroll to position [244, 0]
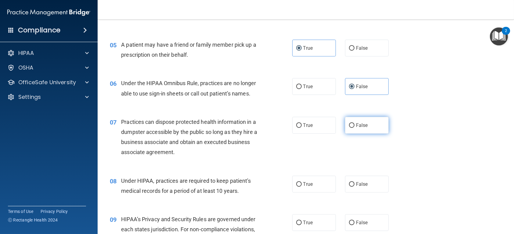
click at [363, 129] on label "False" at bounding box center [367, 125] width 44 height 17
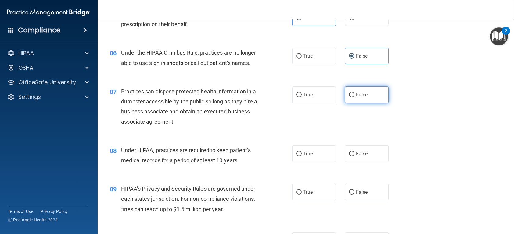
click at [351, 95] on label "False" at bounding box center [367, 94] width 44 height 17
click at [351, 95] on input "False" at bounding box center [351, 95] width 5 height 5
radio input "true"
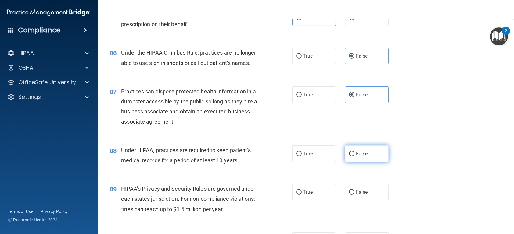
click at [356, 156] on label "False" at bounding box center [367, 153] width 44 height 17
click at [354, 156] on input "False" at bounding box center [351, 153] width 5 height 5
radio input "true"
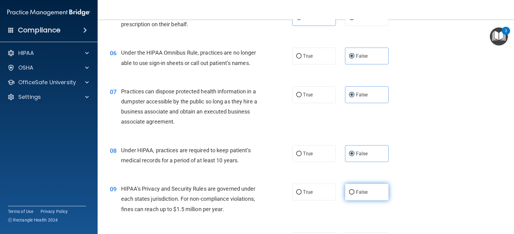
click at [356, 192] on span "False" at bounding box center [362, 192] width 12 height 6
click at [354, 192] on input "False" at bounding box center [351, 192] width 5 height 5
radio input "true"
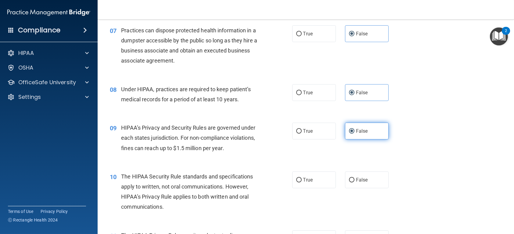
scroll to position [366, 0]
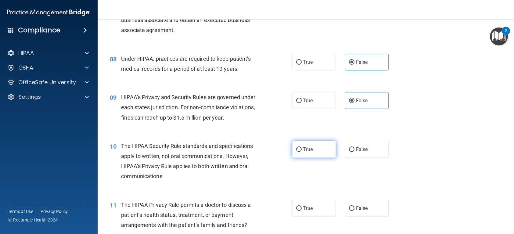
click at [313, 149] on label "True" at bounding box center [314, 149] width 44 height 17
click at [301, 149] on input "True" at bounding box center [298, 149] width 5 height 5
radio input "true"
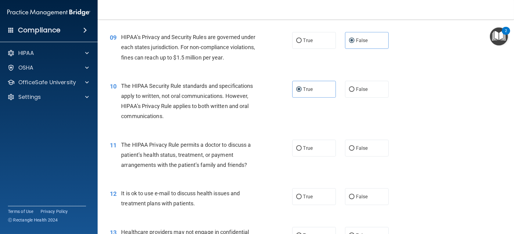
scroll to position [427, 0]
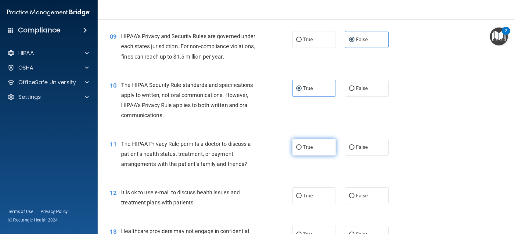
click at [320, 148] on label "True" at bounding box center [314, 147] width 44 height 17
click at [301, 148] on input "True" at bounding box center [298, 147] width 5 height 5
radio input "true"
click at [309, 196] on span "True" at bounding box center [307, 196] width 9 height 6
click at [301, 196] on input "True" at bounding box center [298, 196] width 5 height 5
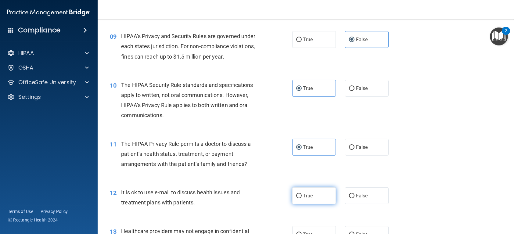
radio input "true"
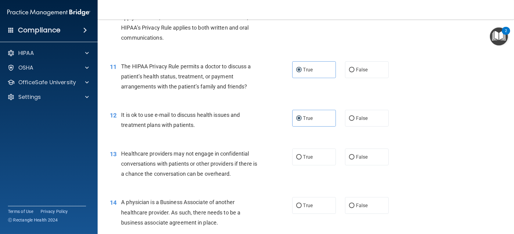
scroll to position [518, 0]
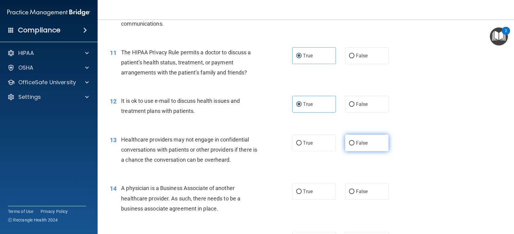
click at [351, 141] on input "False" at bounding box center [351, 143] width 5 height 5
radio input "true"
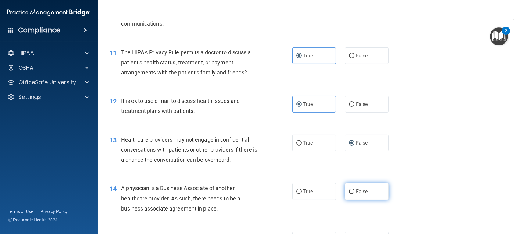
click at [355, 188] on label "False" at bounding box center [367, 191] width 44 height 17
click at [354, 189] on input "False" at bounding box center [351, 191] width 5 height 5
radio input "true"
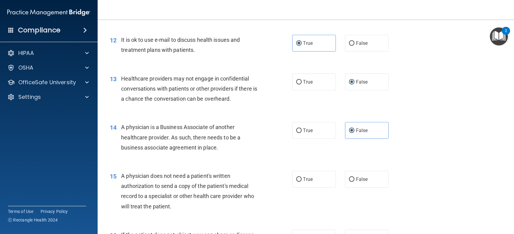
scroll to position [610, 0]
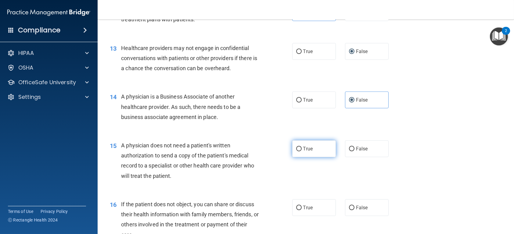
click at [318, 152] on label "True" at bounding box center [314, 148] width 44 height 17
click at [301, 151] on input "True" at bounding box center [298, 149] width 5 height 5
radio input "true"
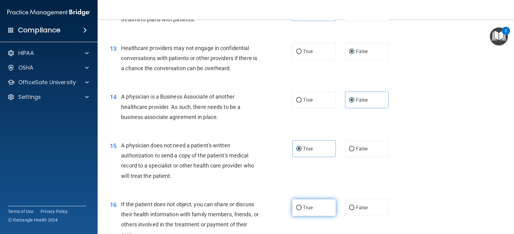
click at [311, 206] on label "True" at bounding box center [314, 207] width 44 height 17
click at [301, 206] on input "True" at bounding box center [298, 207] width 5 height 5
radio input "true"
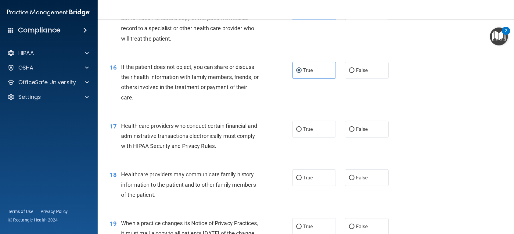
scroll to position [762, 0]
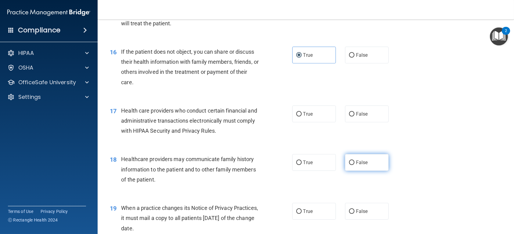
click at [368, 162] on label "False" at bounding box center [367, 162] width 44 height 17
click at [354, 162] on input "False" at bounding box center [351, 162] width 5 height 5
radio input "true"
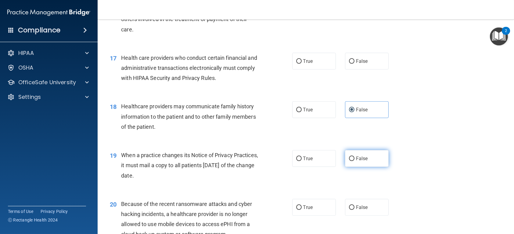
scroll to position [823, 0]
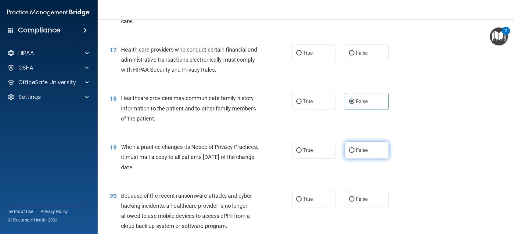
click at [351, 158] on label "False" at bounding box center [367, 150] width 44 height 17
click at [351, 153] on input "False" at bounding box center [351, 150] width 5 height 5
radio input "true"
click at [352, 196] on label "False" at bounding box center [367, 199] width 44 height 17
click at [352, 197] on input "False" at bounding box center [351, 199] width 5 height 5
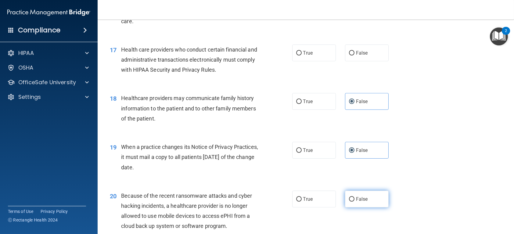
radio input "true"
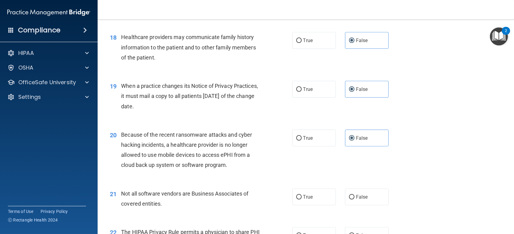
scroll to position [914, 0]
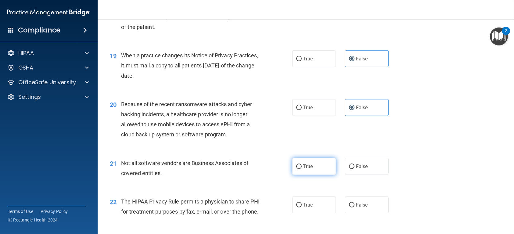
click at [319, 168] on label "True" at bounding box center [314, 166] width 44 height 17
click at [301, 168] on input "True" at bounding box center [298, 166] width 5 height 5
radio input "true"
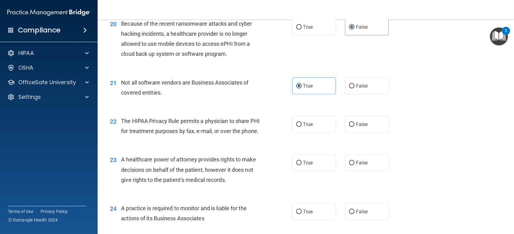
scroll to position [1006, 0]
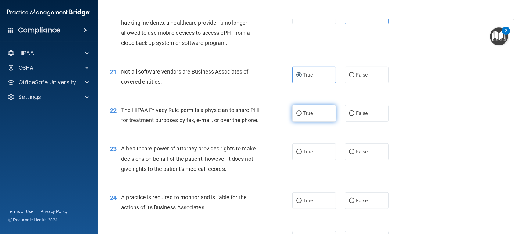
click at [314, 113] on label "True" at bounding box center [314, 113] width 44 height 17
click at [301, 113] on input "True" at bounding box center [298, 113] width 5 height 5
radio input "true"
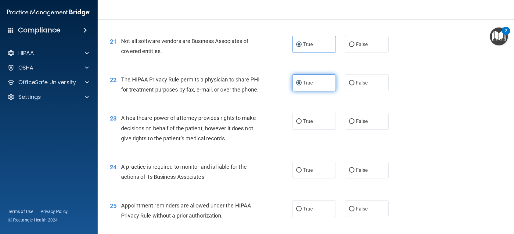
scroll to position [1067, 0]
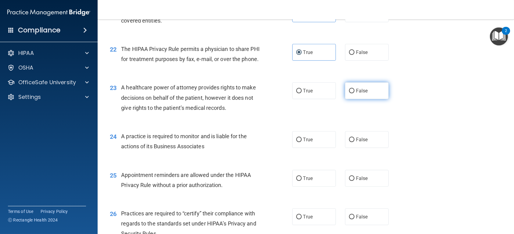
click at [359, 96] on label "False" at bounding box center [367, 90] width 44 height 17
click at [354, 93] on input "False" at bounding box center [351, 91] width 5 height 5
radio input "true"
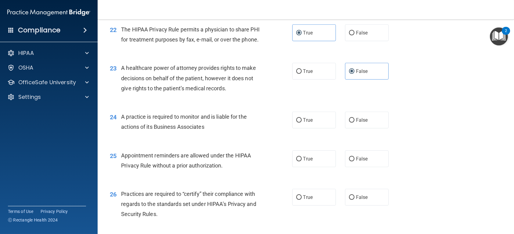
scroll to position [1097, 0]
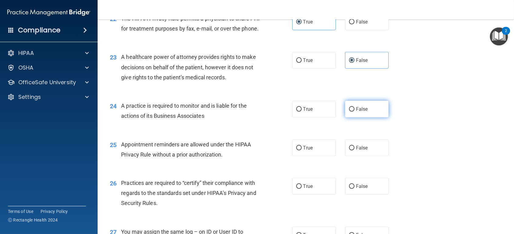
click at [356, 117] on label "False" at bounding box center [367, 109] width 44 height 17
click at [354, 112] on input "False" at bounding box center [351, 109] width 5 height 5
radio input "true"
click at [304, 151] on span "True" at bounding box center [307, 148] width 9 height 6
click at [301, 150] on input "True" at bounding box center [298, 148] width 5 height 5
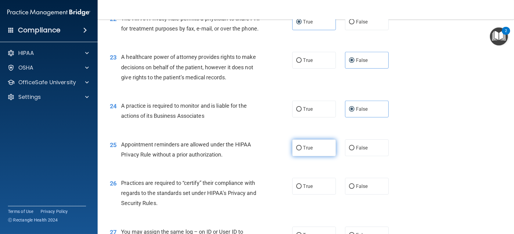
radio input "true"
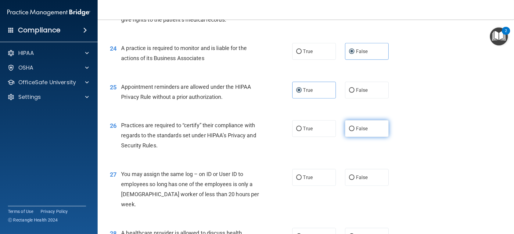
scroll to position [1158, 0]
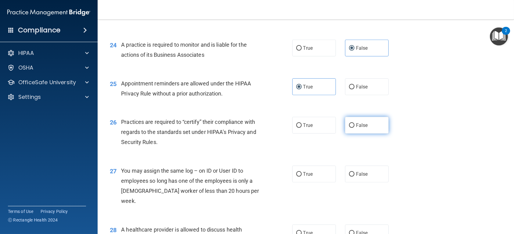
click at [357, 134] on label "False" at bounding box center [367, 125] width 44 height 17
click at [354, 128] on input "False" at bounding box center [351, 125] width 5 height 5
radio input "true"
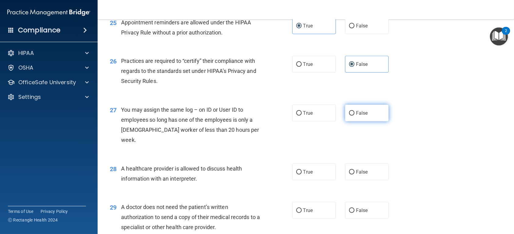
click at [356, 116] on span "False" at bounding box center [362, 113] width 12 height 6
click at [354, 116] on input "False" at bounding box center [351, 113] width 5 height 5
radio input "true"
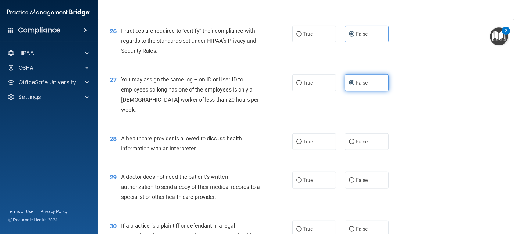
scroll to position [1250, 0]
click at [315, 137] on label "True" at bounding box center [314, 141] width 44 height 17
click at [301, 139] on input "True" at bounding box center [298, 141] width 5 height 5
radio input "true"
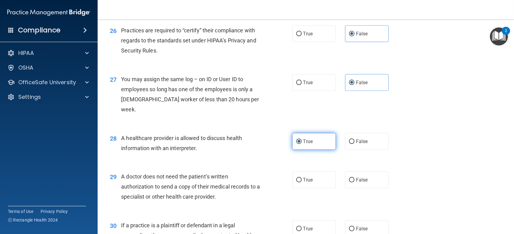
scroll to position [1280, 0]
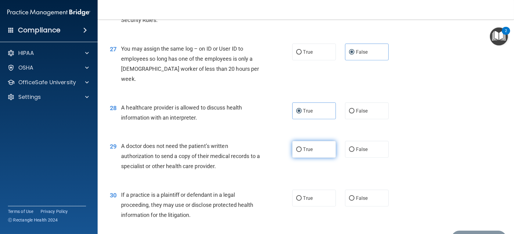
click at [307, 155] on label "True" at bounding box center [314, 149] width 44 height 17
click at [301, 152] on input "True" at bounding box center [298, 149] width 5 height 5
radio input "true"
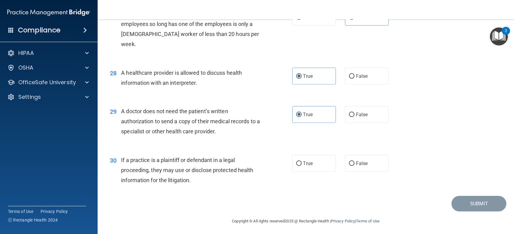
scroll to position [1316, 0]
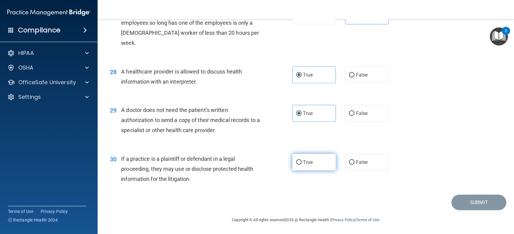
click at [318, 161] on label "True" at bounding box center [314, 162] width 44 height 17
click at [301, 161] on input "True" at bounding box center [298, 162] width 5 height 5
radio input "true"
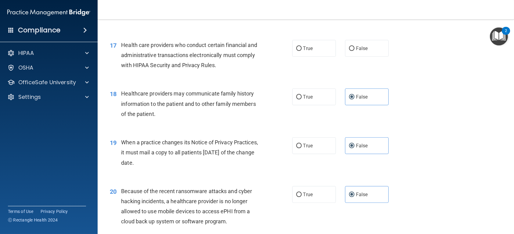
scroll to position [767, 0]
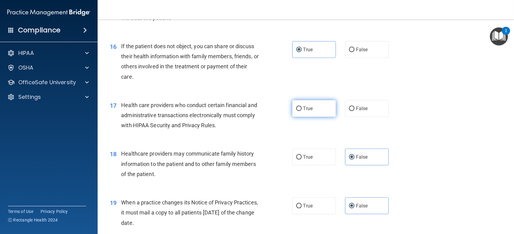
click at [308, 106] on span "True" at bounding box center [307, 108] width 9 height 6
click at [301, 106] on input "True" at bounding box center [298, 108] width 5 height 5
radio input "true"
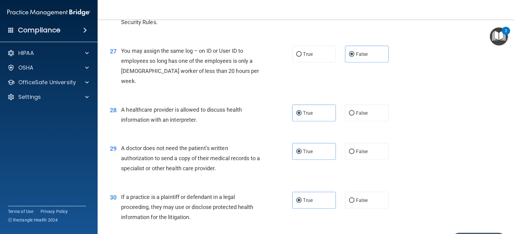
scroll to position [1316, 0]
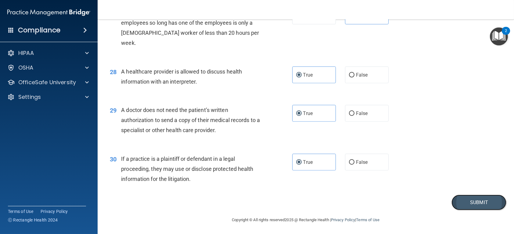
click at [482, 199] on button "Submit" at bounding box center [478, 202] width 55 height 16
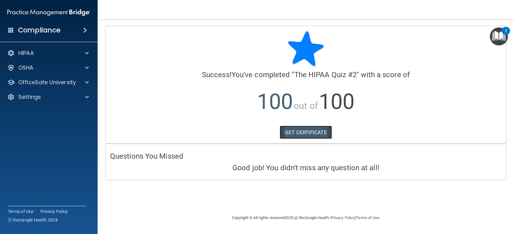
click at [314, 130] on link "GET CERTIFICATE" at bounding box center [306, 132] width 52 height 13
click at [83, 66] on div at bounding box center [85, 67] width 15 height 7
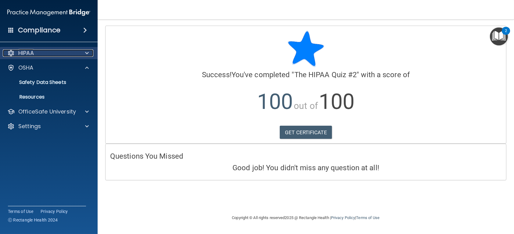
click at [87, 54] on span at bounding box center [87, 52] width 4 height 7
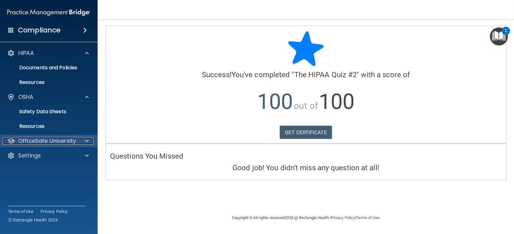
click at [78, 141] on div at bounding box center [85, 140] width 15 height 7
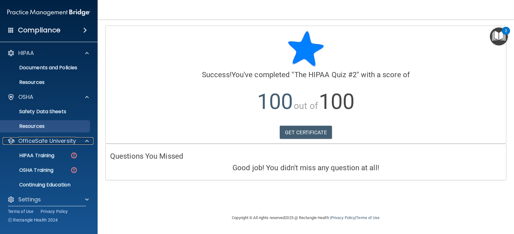
scroll to position [4, 0]
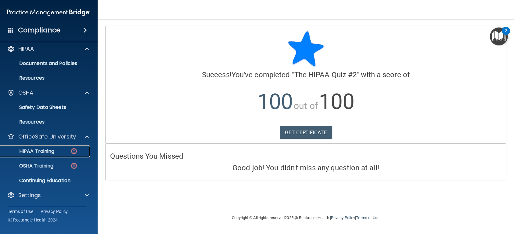
click at [57, 151] on div "HIPAA Training" at bounding box center [45, 151] width 83 height 6
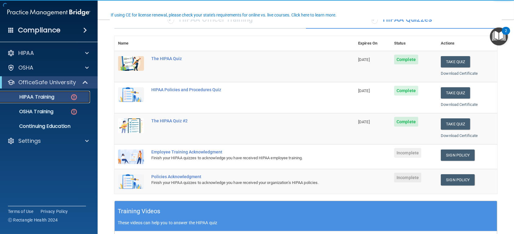
scroll to position [61, 0]
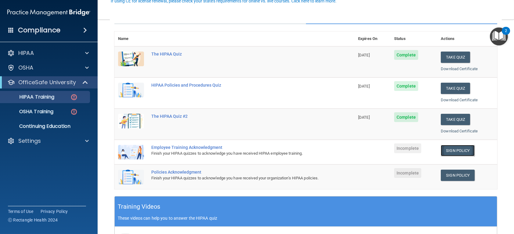
click at [454, 151] on link "Sign Policy" at bounding box center [457, 150] width 34 height 11
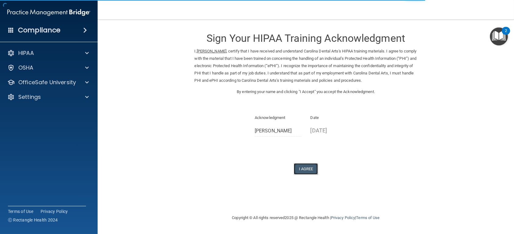
click at [312, 165] on button "I Agree" at bounding box center [306, 168] width 24 height 11
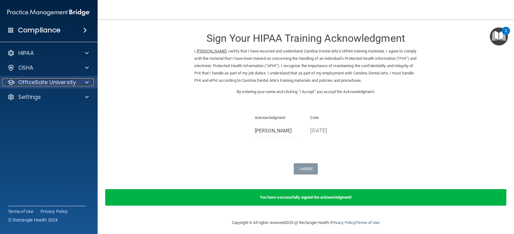
click at [80, 82] on div at bounding box center [85, 82] width 15 height 7
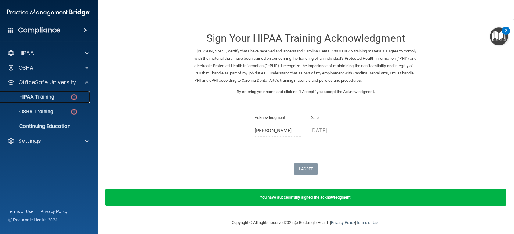
click at [67, 95] on div "HIPAA Training" at bounding box center [45, 97] width 83 height 6
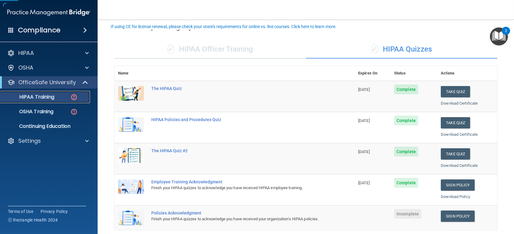
scroll to position [61, 0]
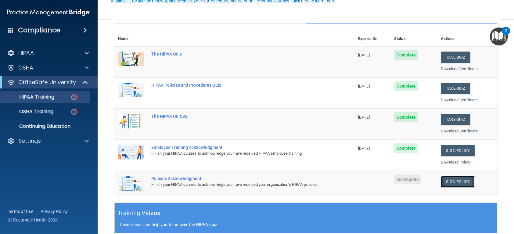
click at [442, 181] on link "Sign Policy" at bounding box center [457, 181] width 34 height 11
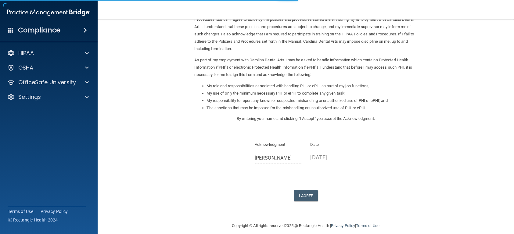
scroll to position [45, 0]
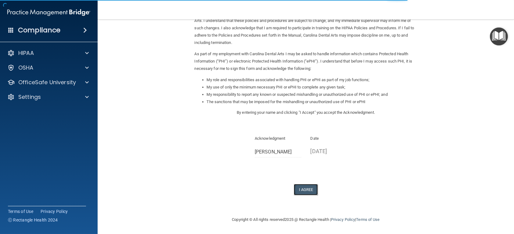
click at [306, 188] on button "I Agree" at bounding box center [306, 189] width 24 height 11
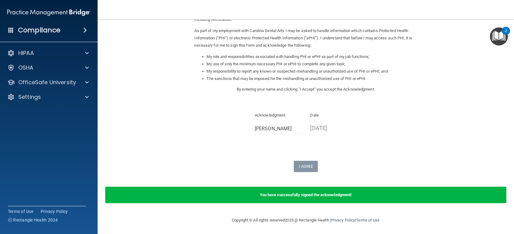
scroll to position [69, 0]
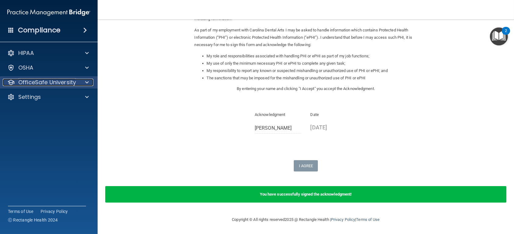
click at [85, 82] on span at bounding box center [87, 82] width 4 height 7
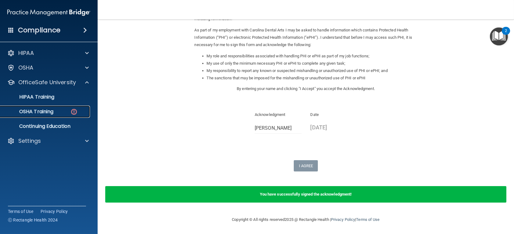
click at [68, 112] on div "OSHA Training" at bounding box center [45, 112] width 83 height 6
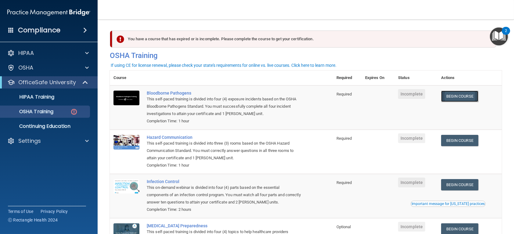
click at [467, 92] on link "Begin Course" at bounding box center [459, 96] width 37 height 11
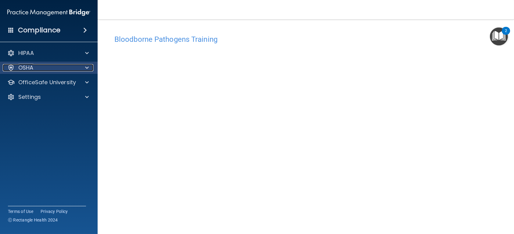
click at [68, 70] on div "OSHA" at bounding box center [41, 67] width 76 height 7
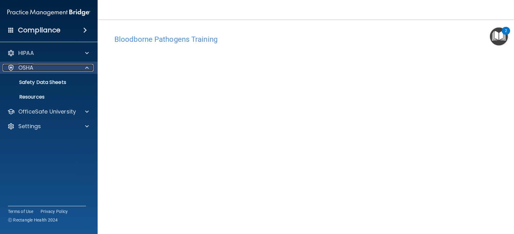
click at [68, 70] on div "OSHA" at bounding box center [41, 67] width 76 height 7
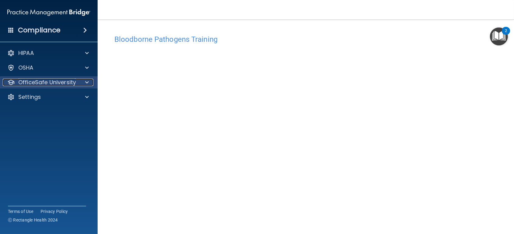
click at [81, 82] on div at bounding box center [85, 82] width 15 height 7
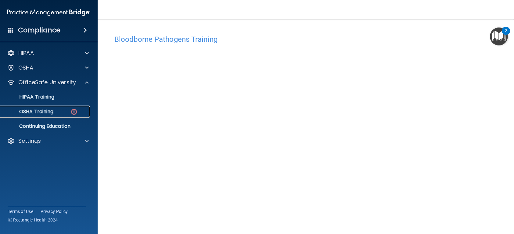
click at [59, 112] on div "OSHA Training" at bounding box center [45, 112] width 83 height 6
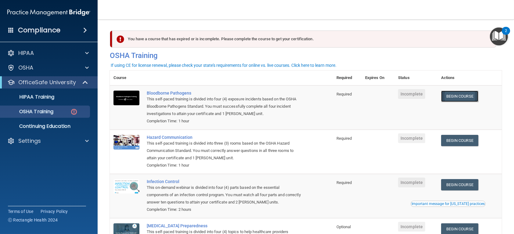
click at [461, 94] on link "Begin Course" at bounding box center [459, 96] width 37 height 11
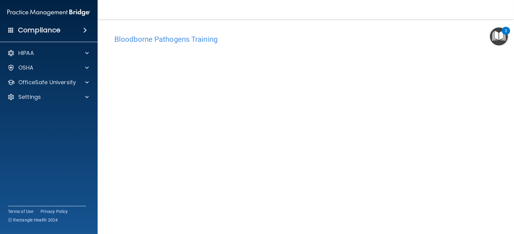
scroll to position [27, 0]
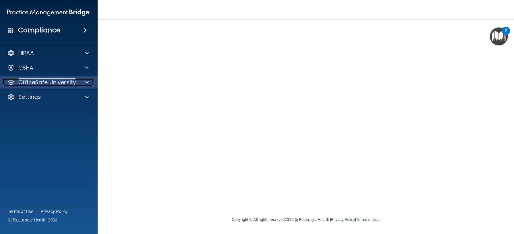
click at [83, 82] on div at bounding box center [85, 82] width 15 height 7
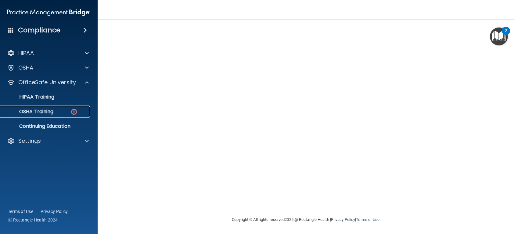
click at [74, 113] on img at bounding box center [74, 112] width 8 height 8
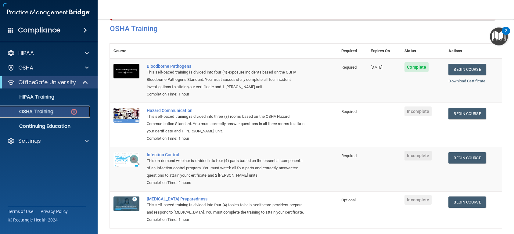
scroll to position [60, 0]
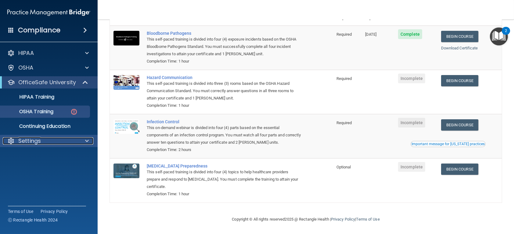
click at [79, 143] on div at bounding box center [85, 140] width 15 height 7
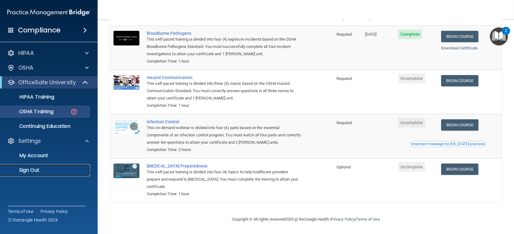
click at [30, 170] on p "Sign Out" at bounding box center [45, 170] width 83 height 6
